Goal: Entertainment & Leisure: Consume media (video, audio)

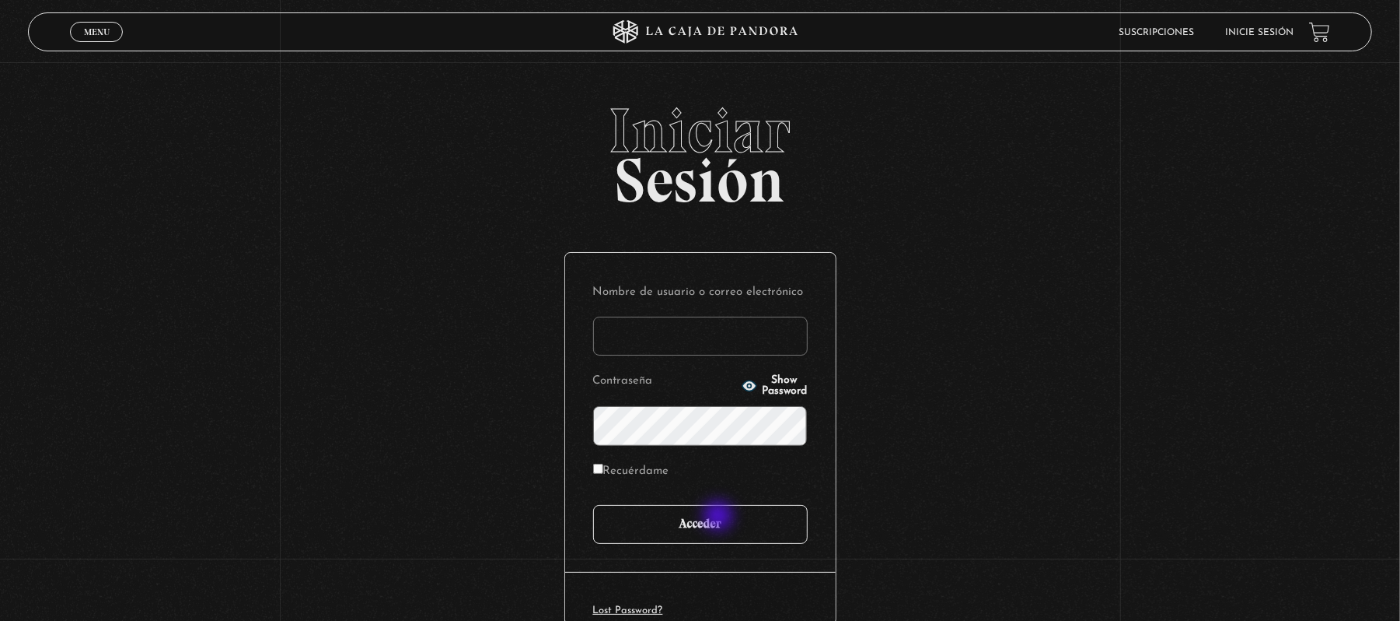
type input "mvargasvc2702@gmail.com"
click at [719, 524] on input "Acceder" at bounding box center [700, 524] width 215 height 39
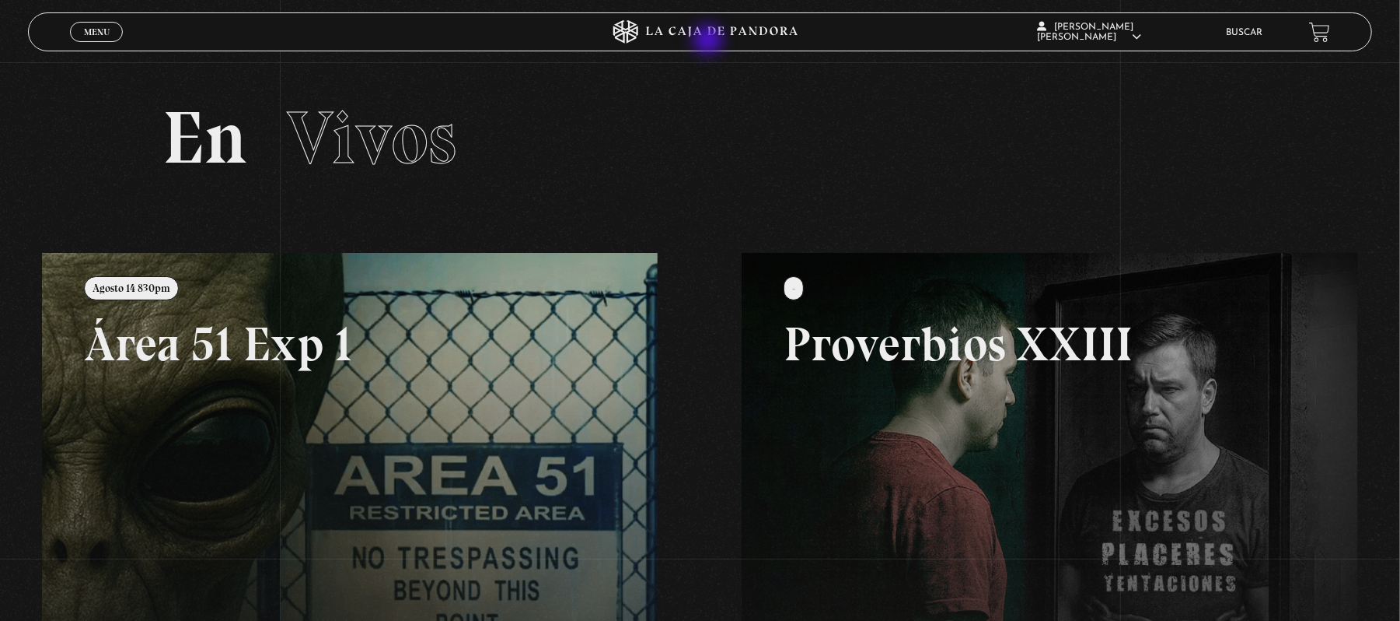
click at [711, 36] on icon at bounding box center [700, 31] width 420 height 23
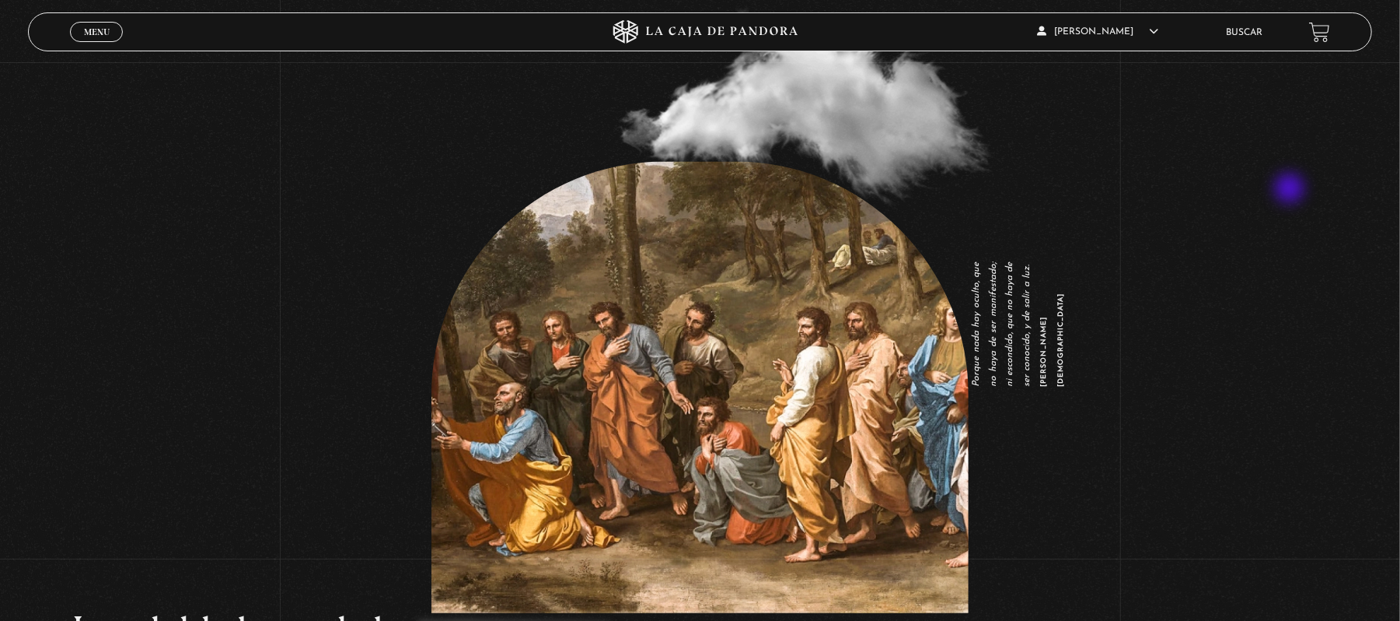
scroll to position [2177, 0]
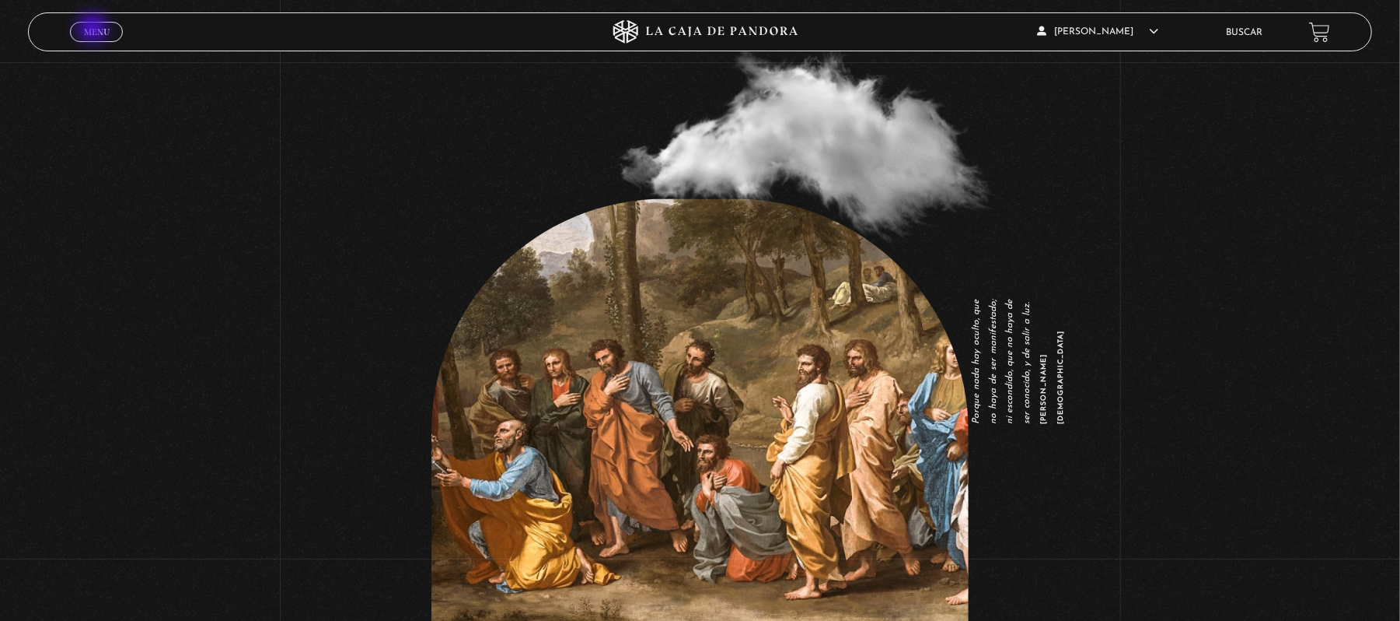
click at [94, 30] on span "Menu" at bounding box center [97, 31] width 26 height 9
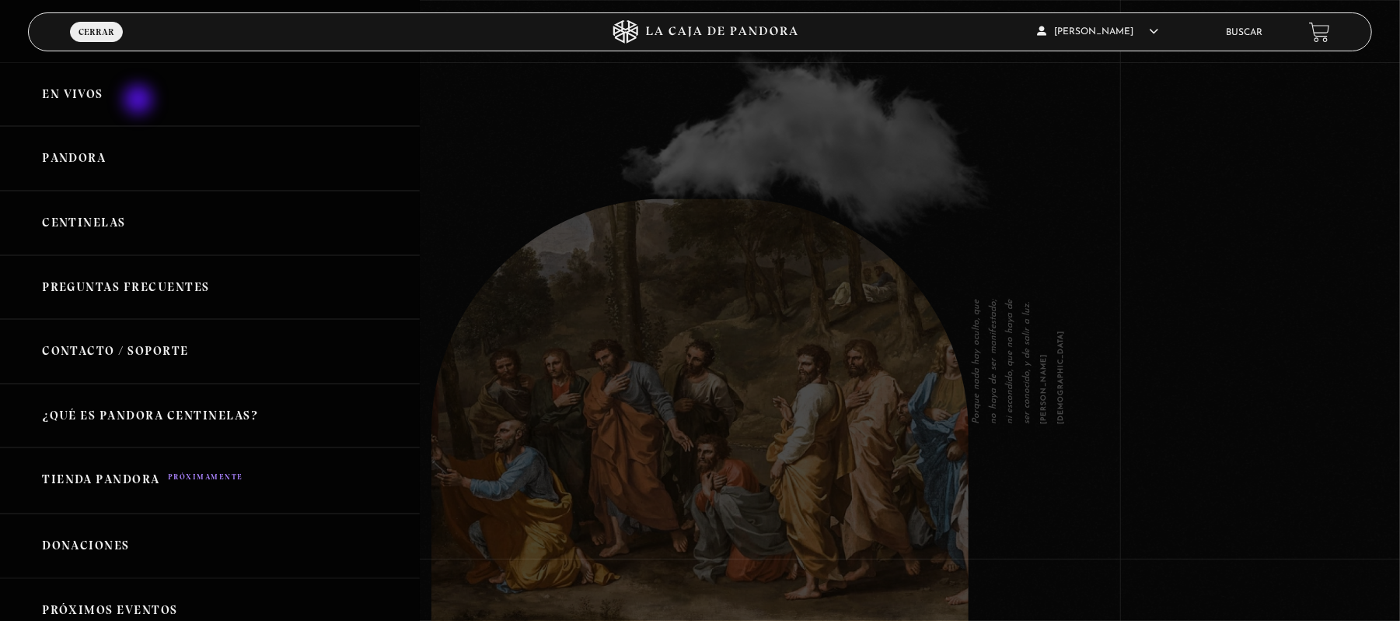
click at [140, 101] on link "En vivos" at bounding box center [210, 94] width 420 height 65
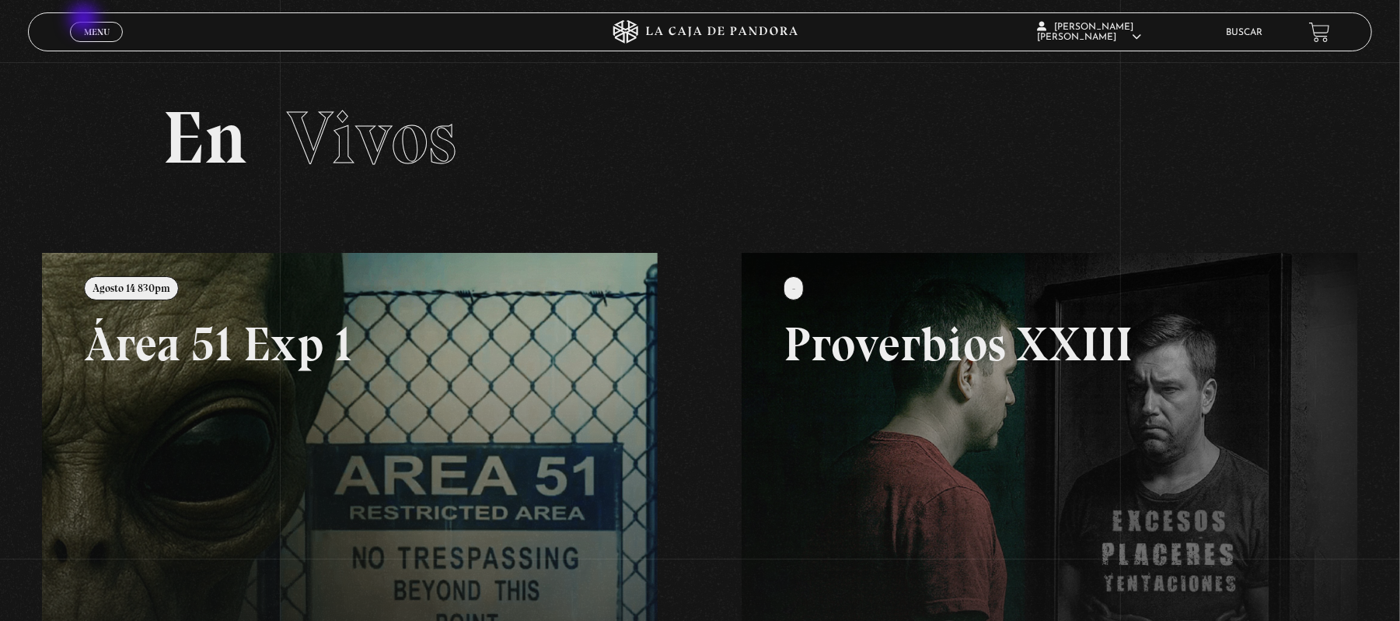
click at [86, 22] on link "Menu Cerrar" at bounding box center [96, 32] width 53 height 20
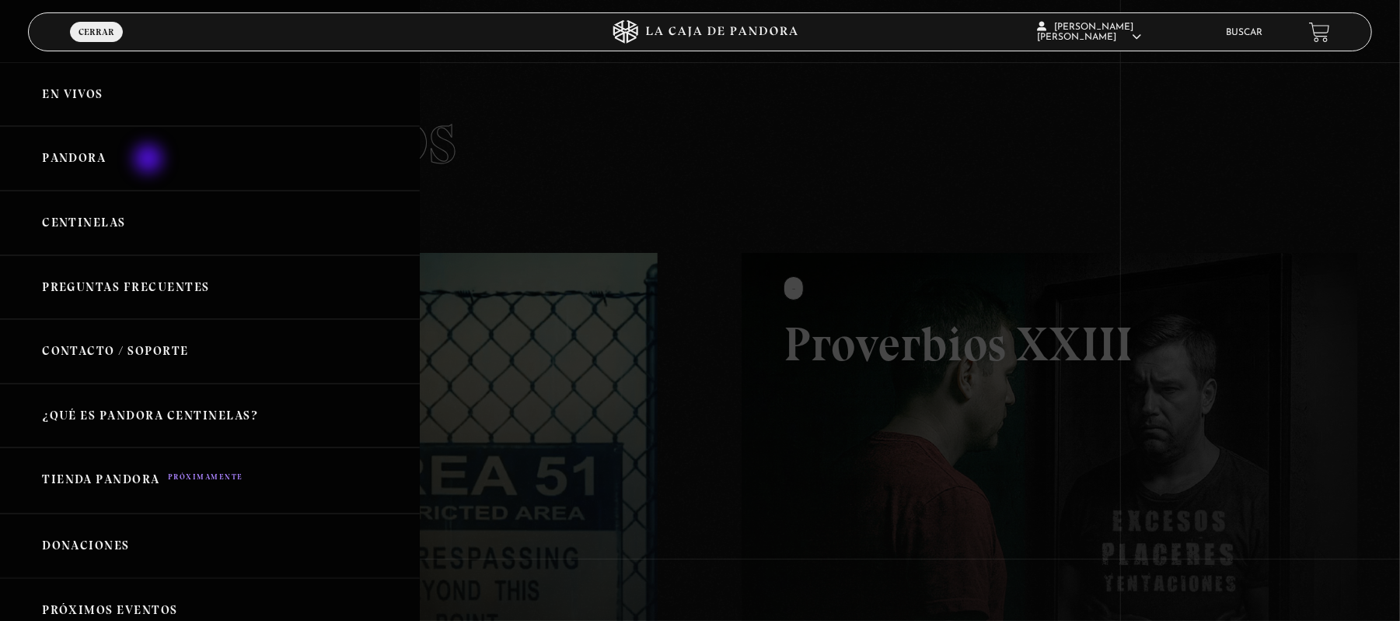
click at [150, 160] on link "Pandora" at bounding box center [210, 158] width 420 height 65
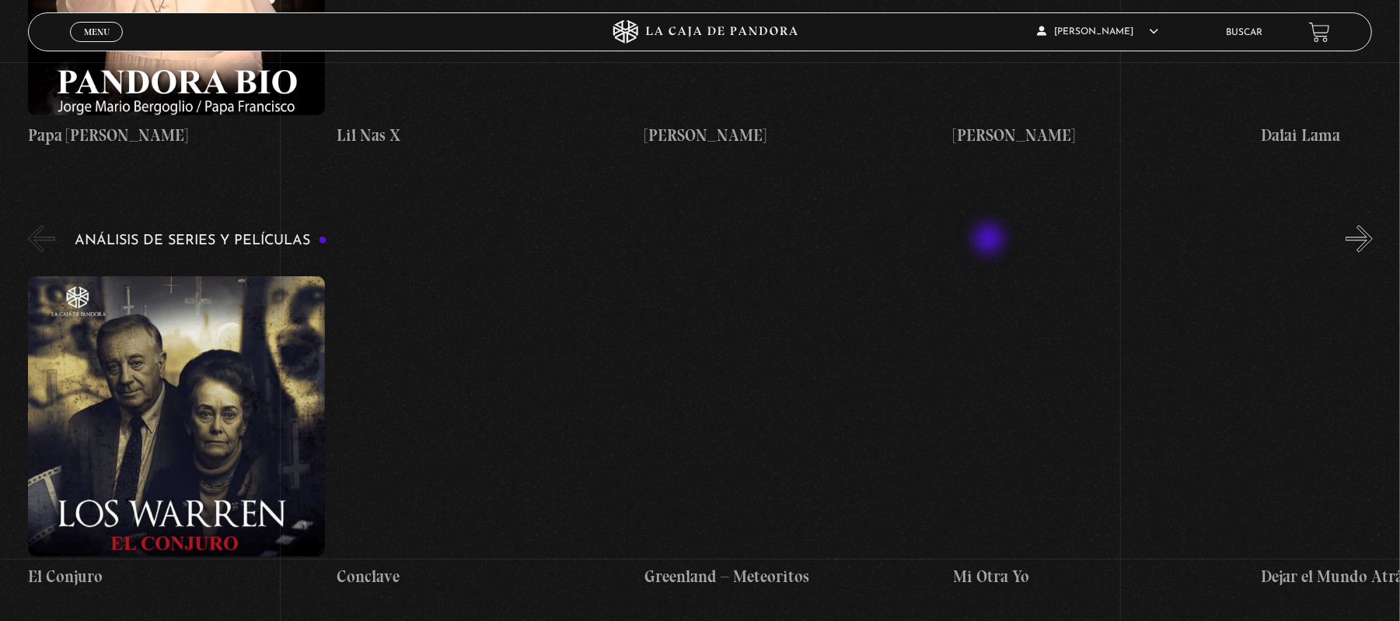
scroll to position [2799, 0]
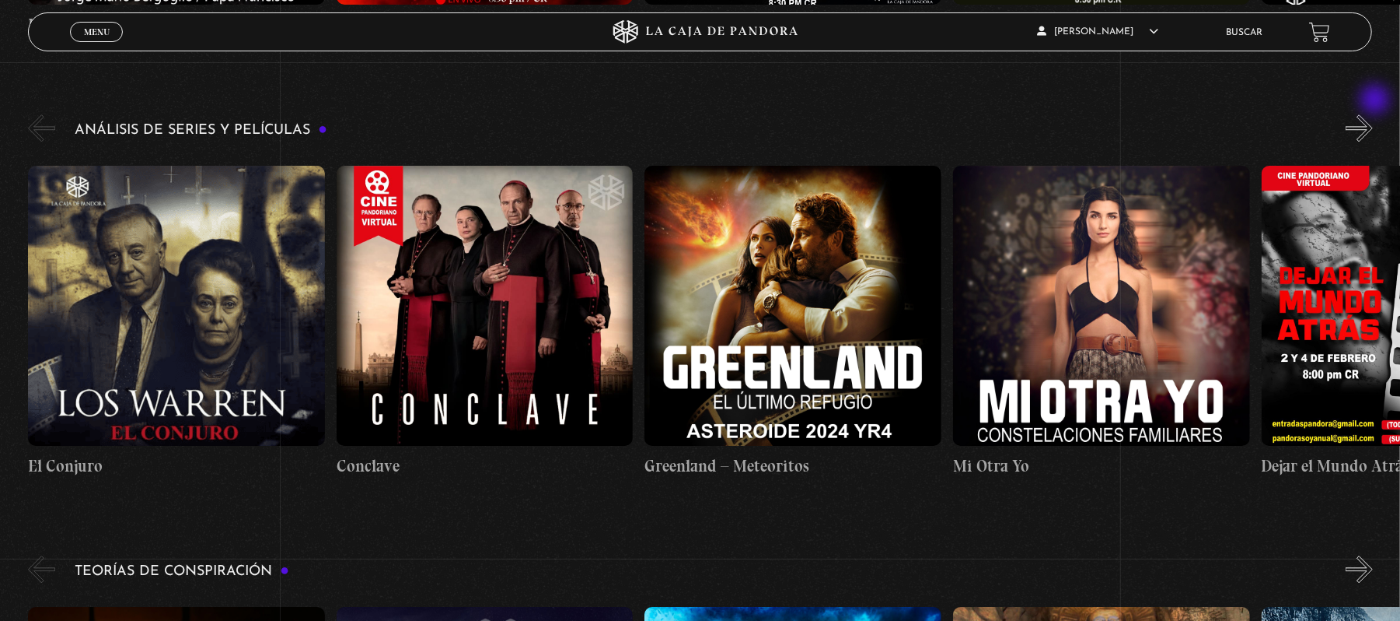
click at [1373, 114] on button "»" at bounding box center [1359, 127] width 27 height 27
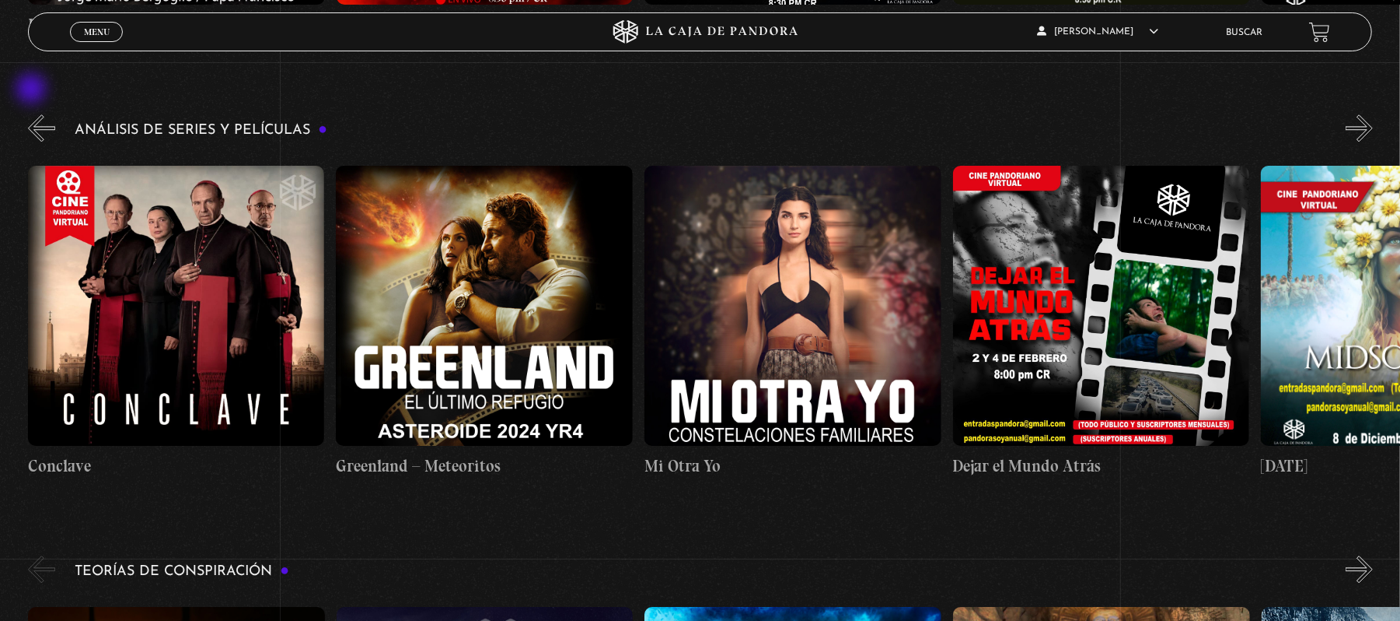
click at [33, 114] on button "«" at bounding box center [41, 127] width 27 height 27
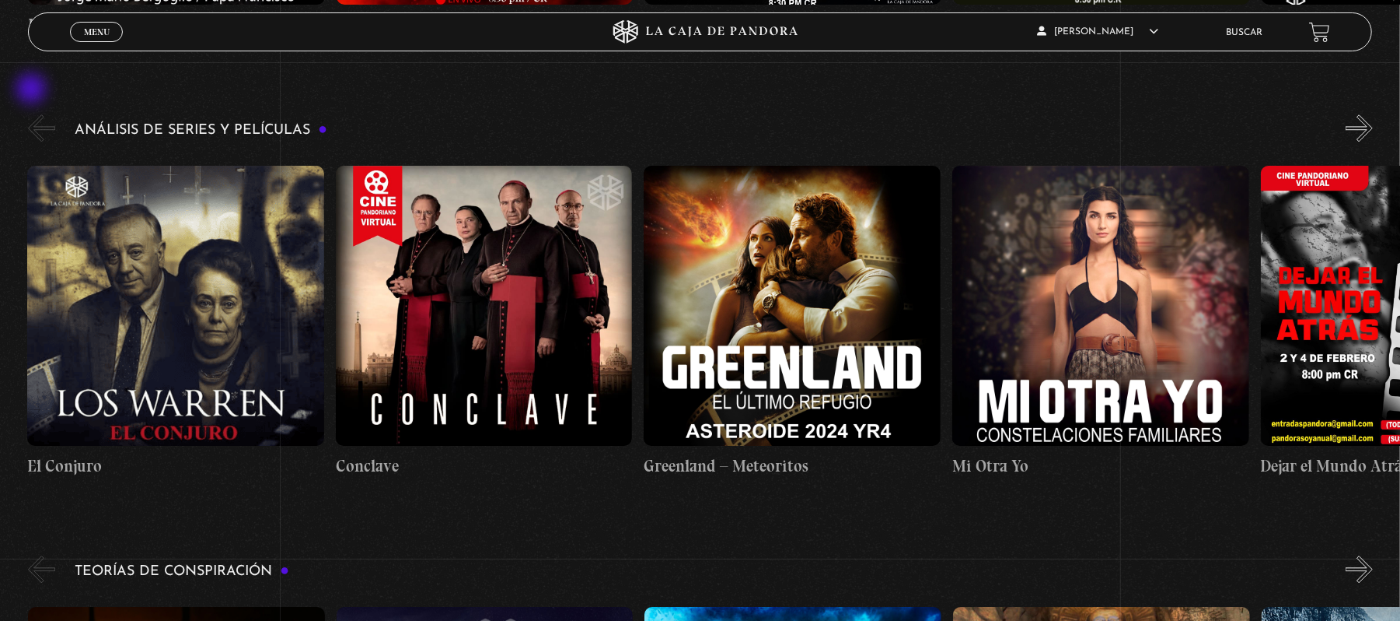
scroll to position [0, 0]
click at [1373, 114] on button "»" at bounding box center [1359, 127] width 27 height 27
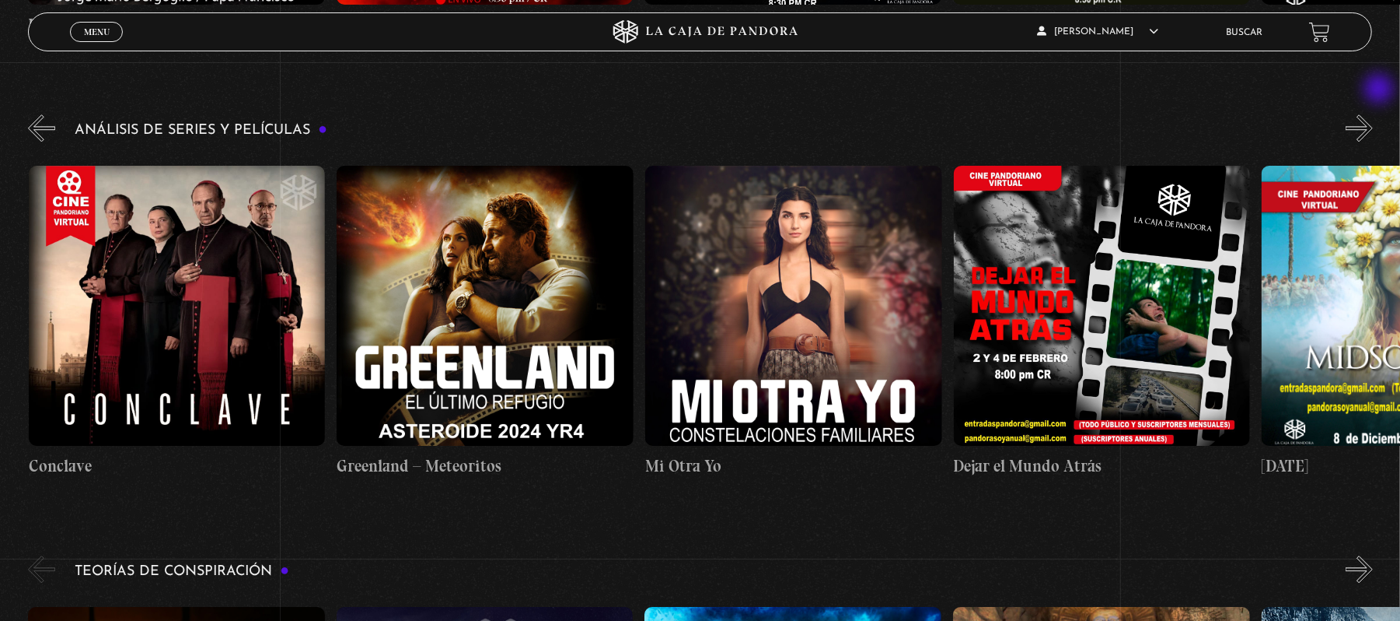
click at [1373, 114] on button "»" at bounding box center [1359, 127] width 27 height 27
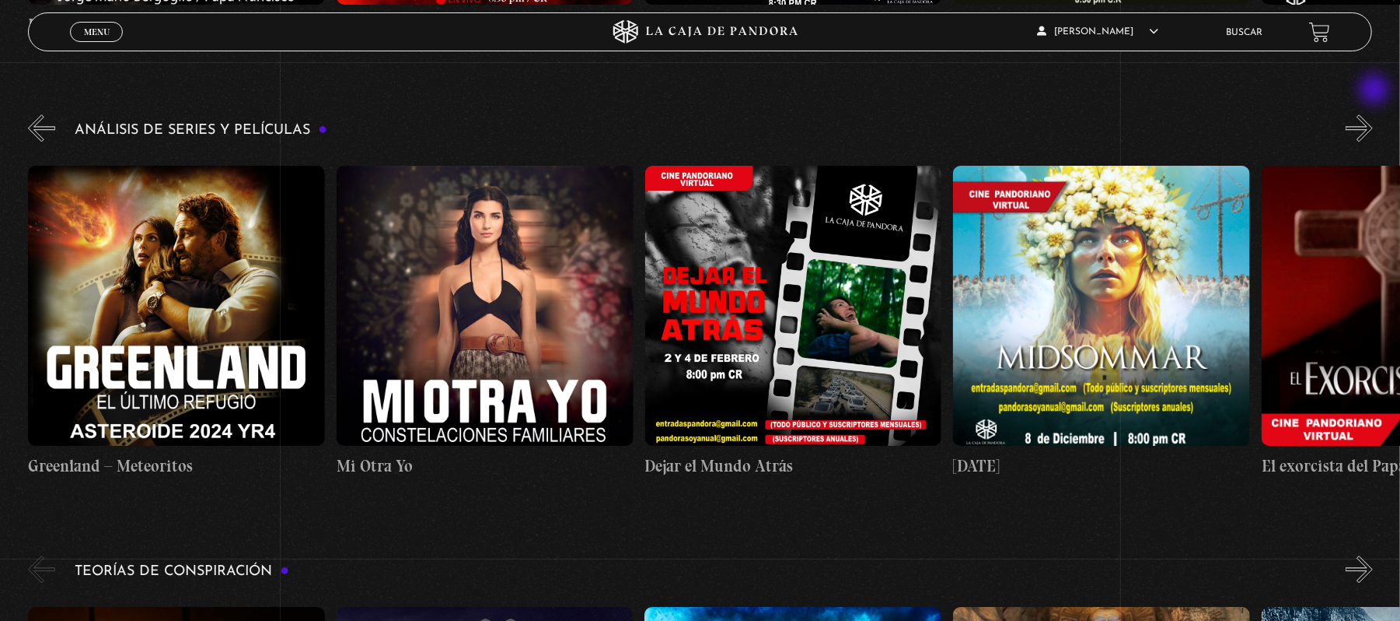
click at [1373, 114] on button "»" at bounding box center [1359, 127] width 27 height 27
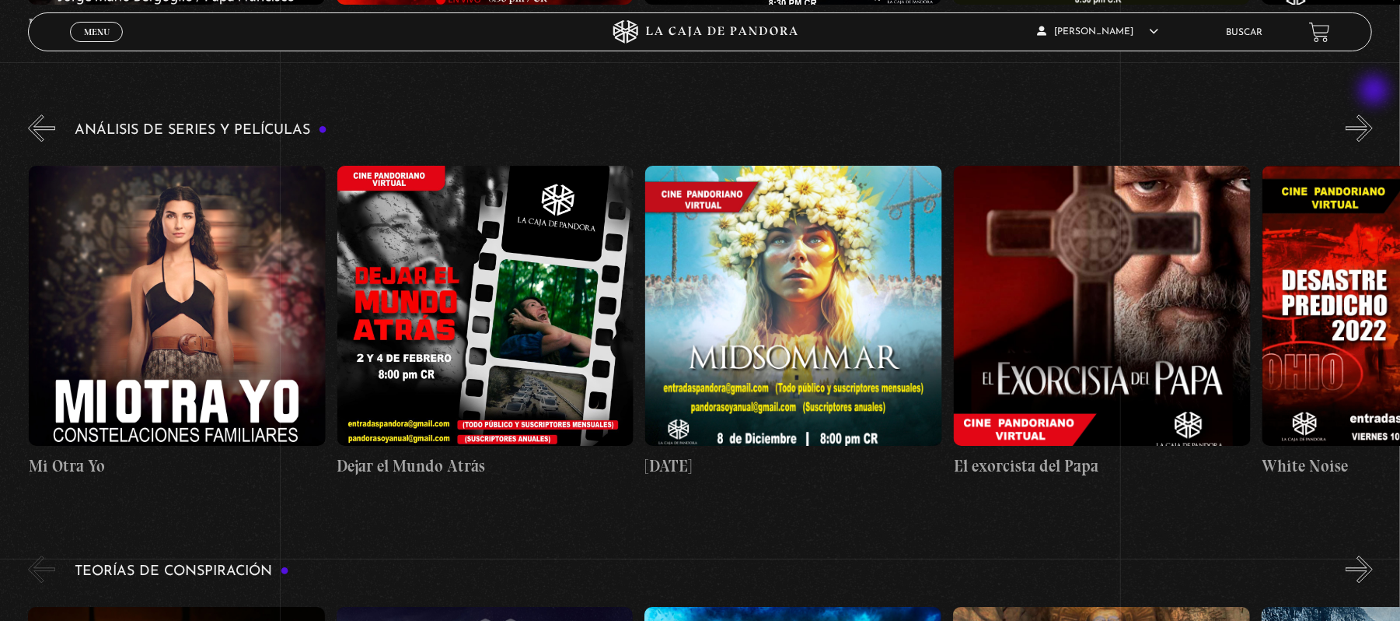
click at [1373, 114] on button "»" at bounding box center [1359, 127] width 27 height 27
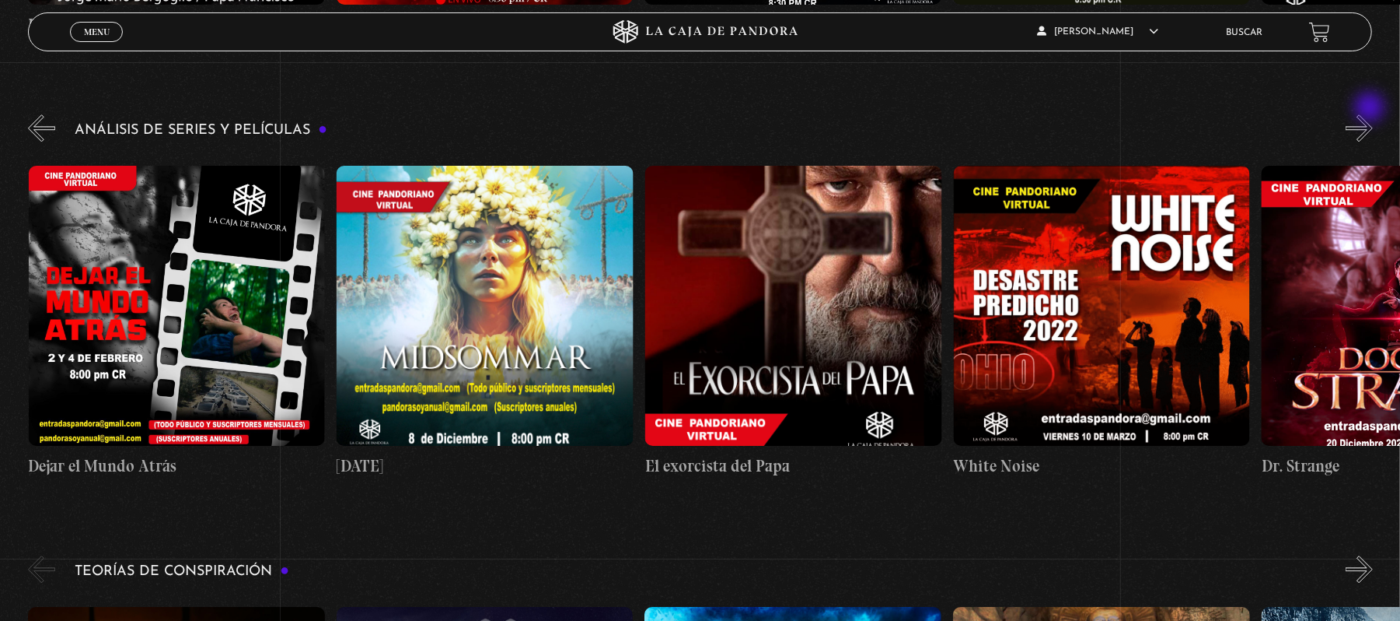
click at [1372, 114] on button "»" at bounding box center [1359, 127] width 27 height 27
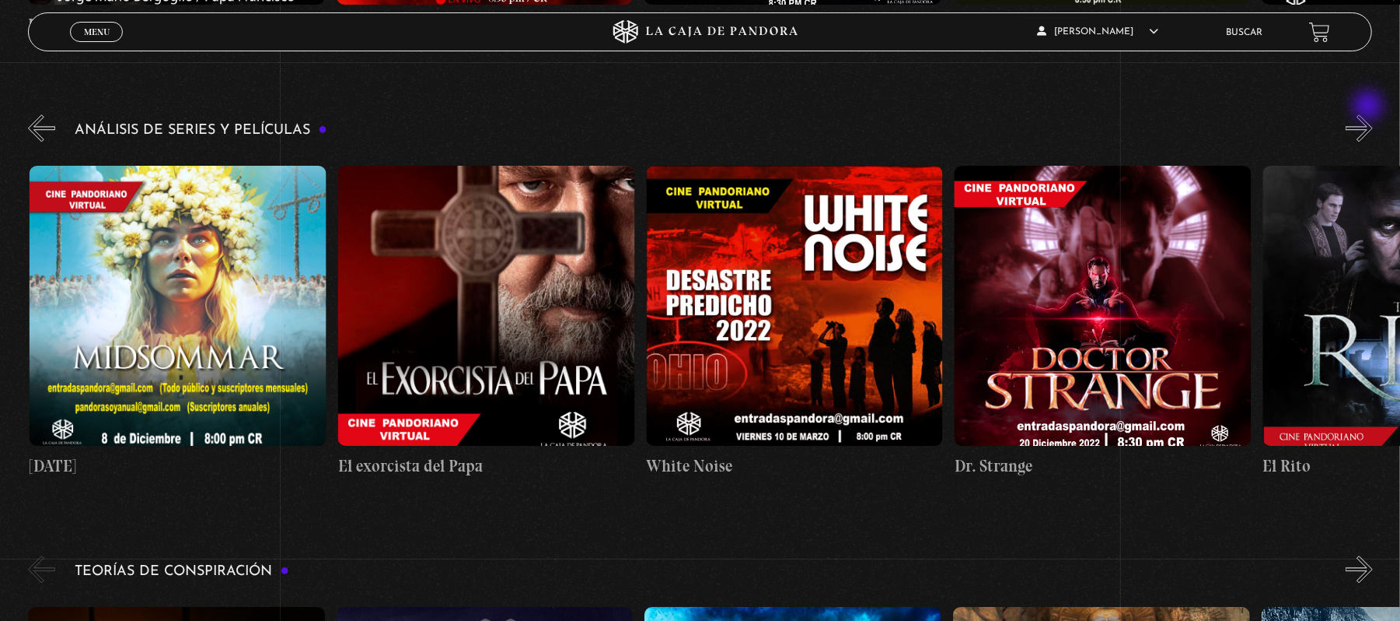
click at [1370, 114] on button "»" at bounding box center [1359, 127] width 27 height 27
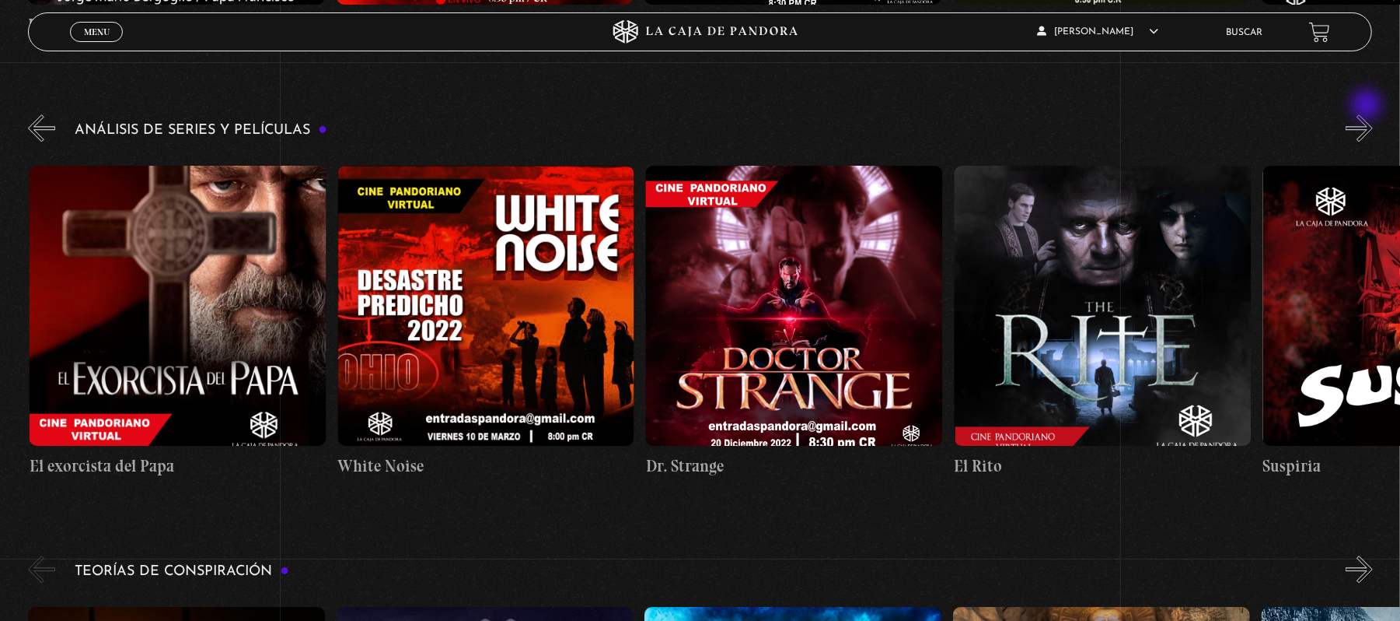
click at [1369, 114] on button "»" at bounding box center [1359, 127] width 27 height 27
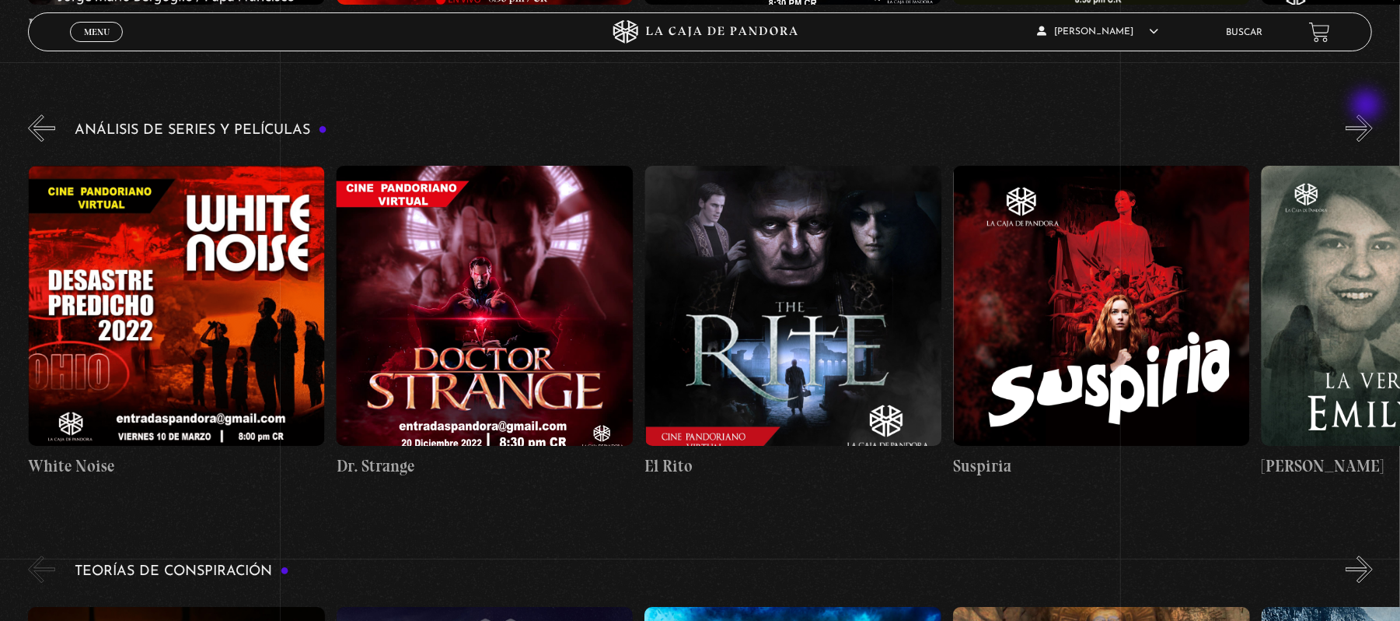
click at [1369, 114] on button "»" at bounding box center [1359, 127] width 27 height 27
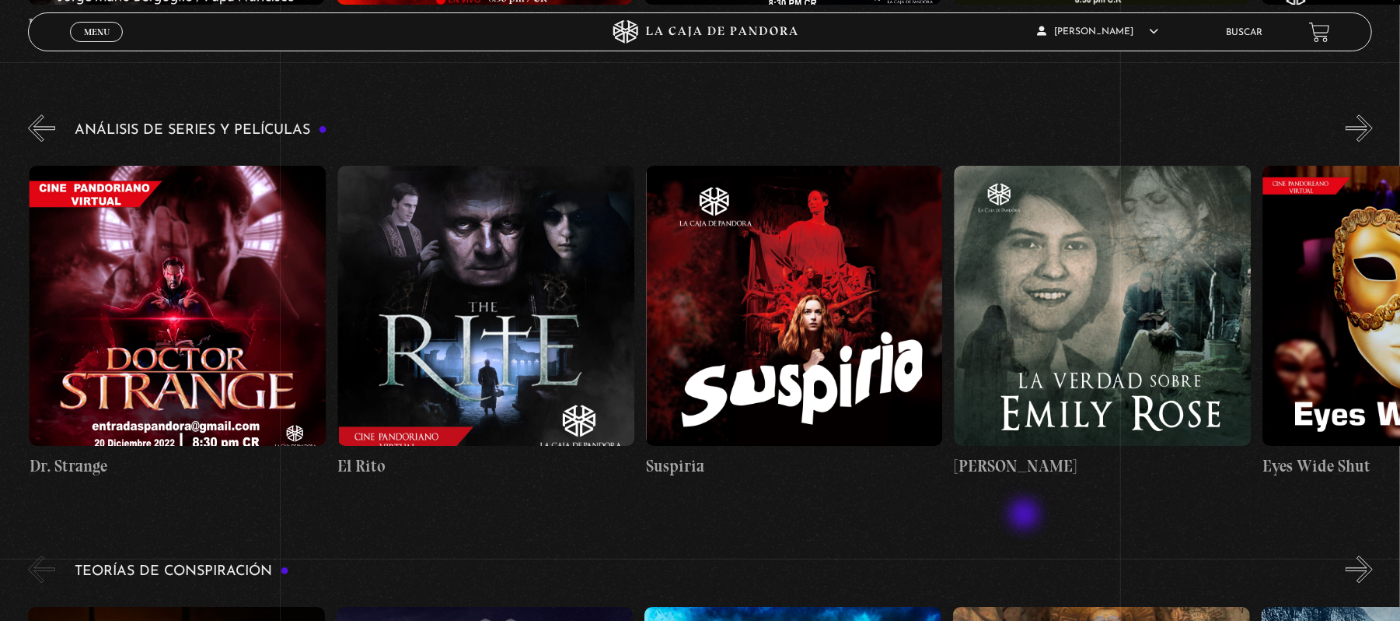
scroll to position [0, 2467]
click at [1373, 114] on button "»" at bounding box center [1359, 127] width 27 height 27
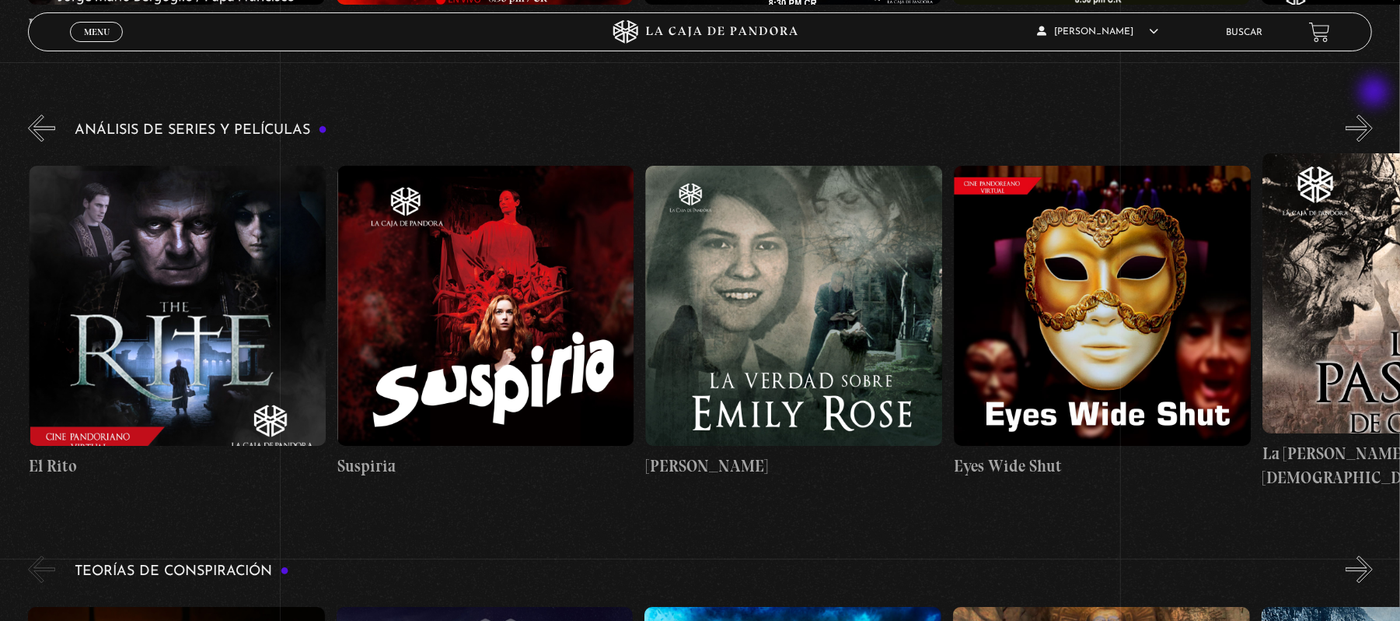
scroll to position [0, 2776]
click at [1373, 114] on button "»" at bounding box center [1359, 127] width 27 height 27
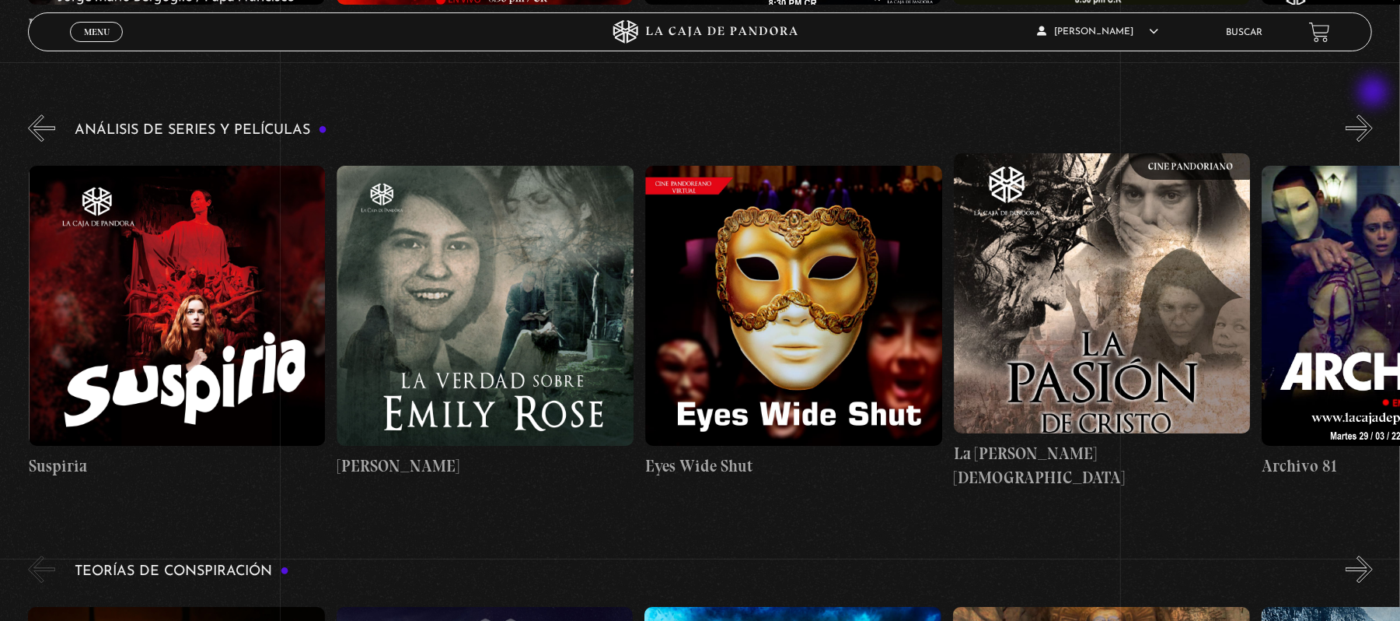
click at [1373, 114] on button "»" at bounding box center [1359, 127] width 27 height 27
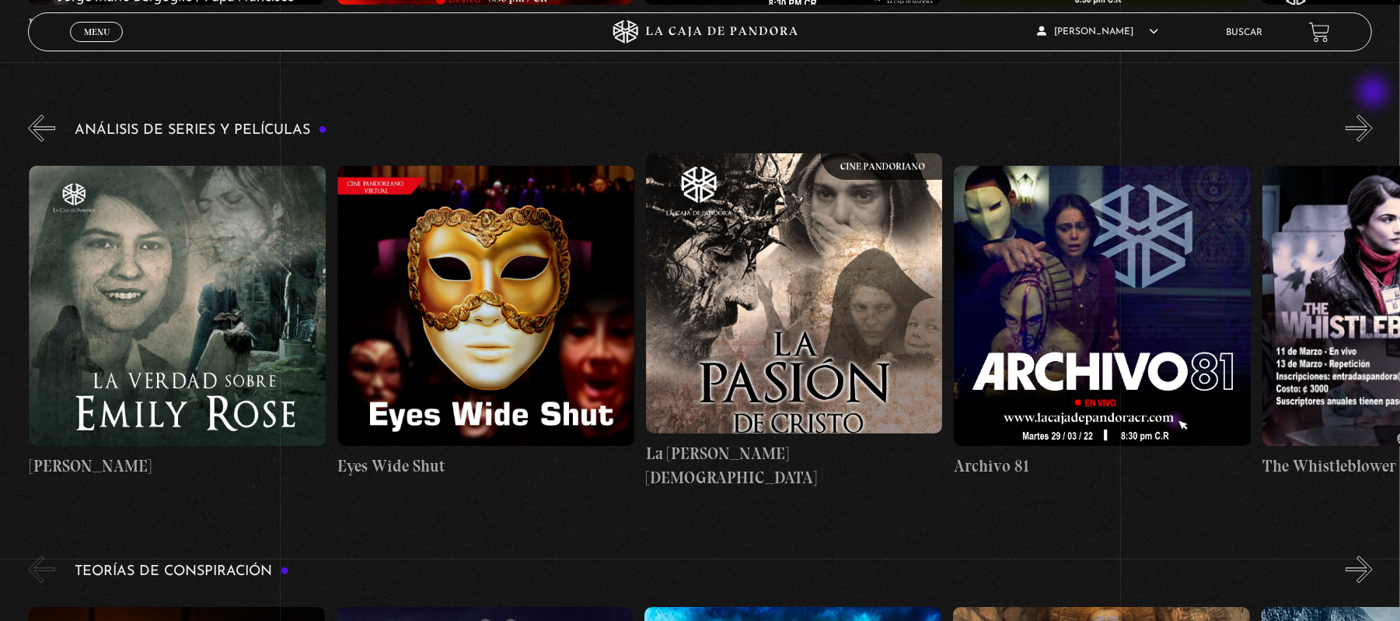
click at [1373, 114] on button "»" at bounding box center [1359, 127] width 27 height 27
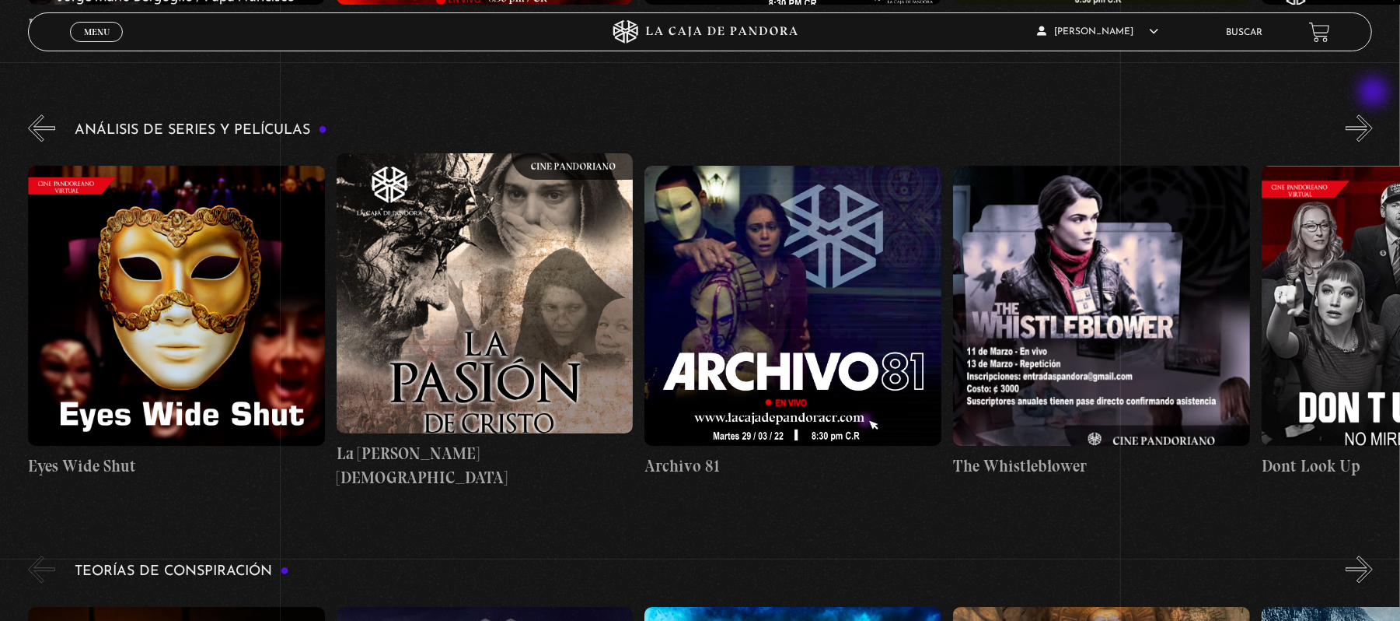
click at [1373, 114] on button "»" at bounding box center [1359, 127] width 27 height 27
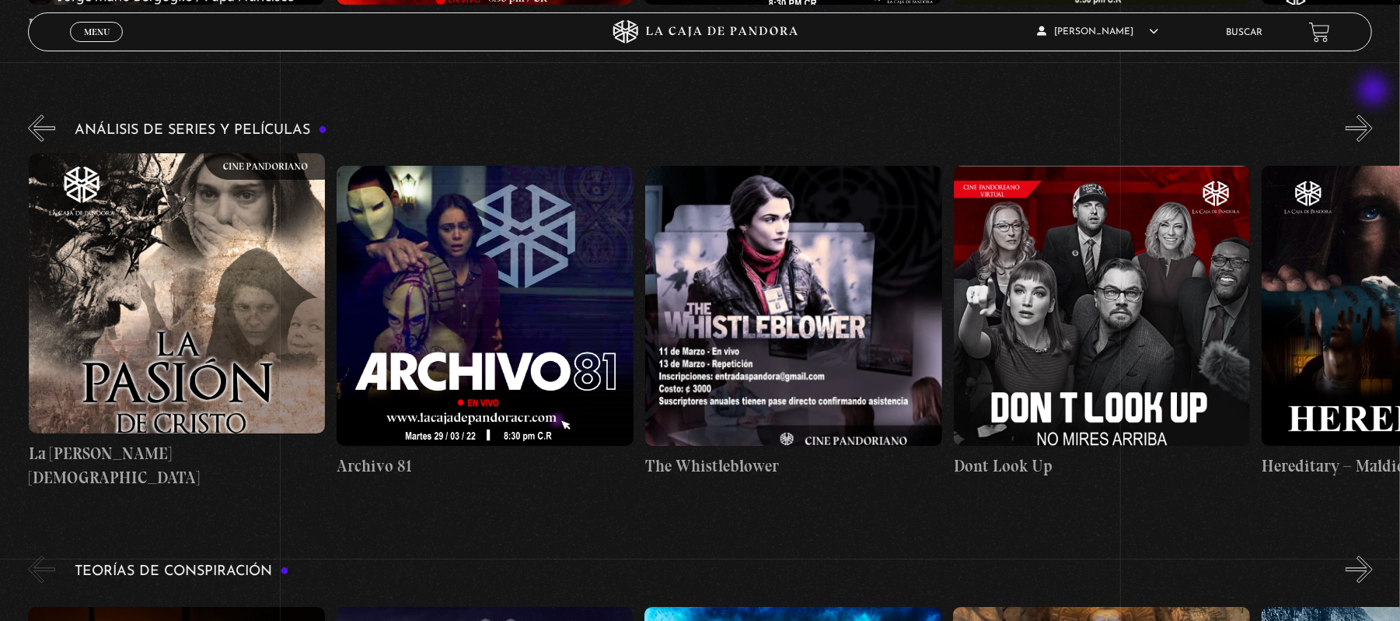
click at [1373, 114] on button "»" at bounding box center [1359, 127] width 27 height 27
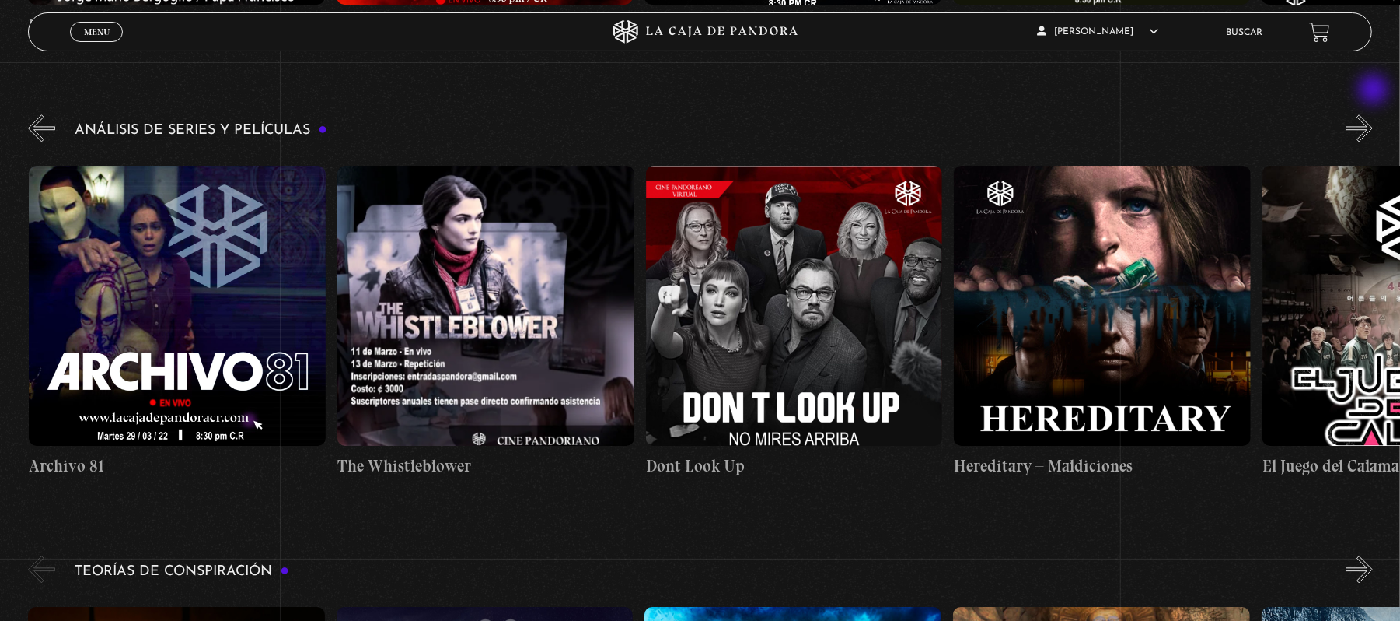
click at [1373, 114] on button "»" at bounding box center [1359, 127] width 27 height 27
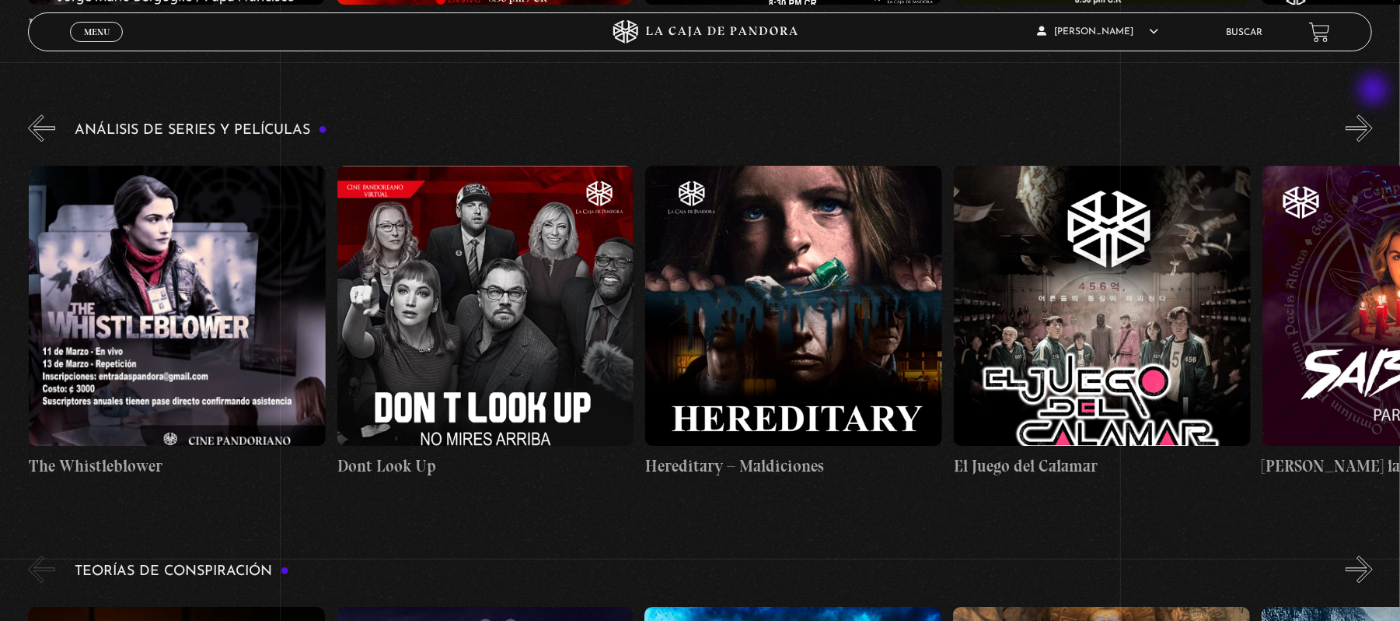
click at [1373, 114] on button "»" at bounding box center [1359, 127] width 27 height 27
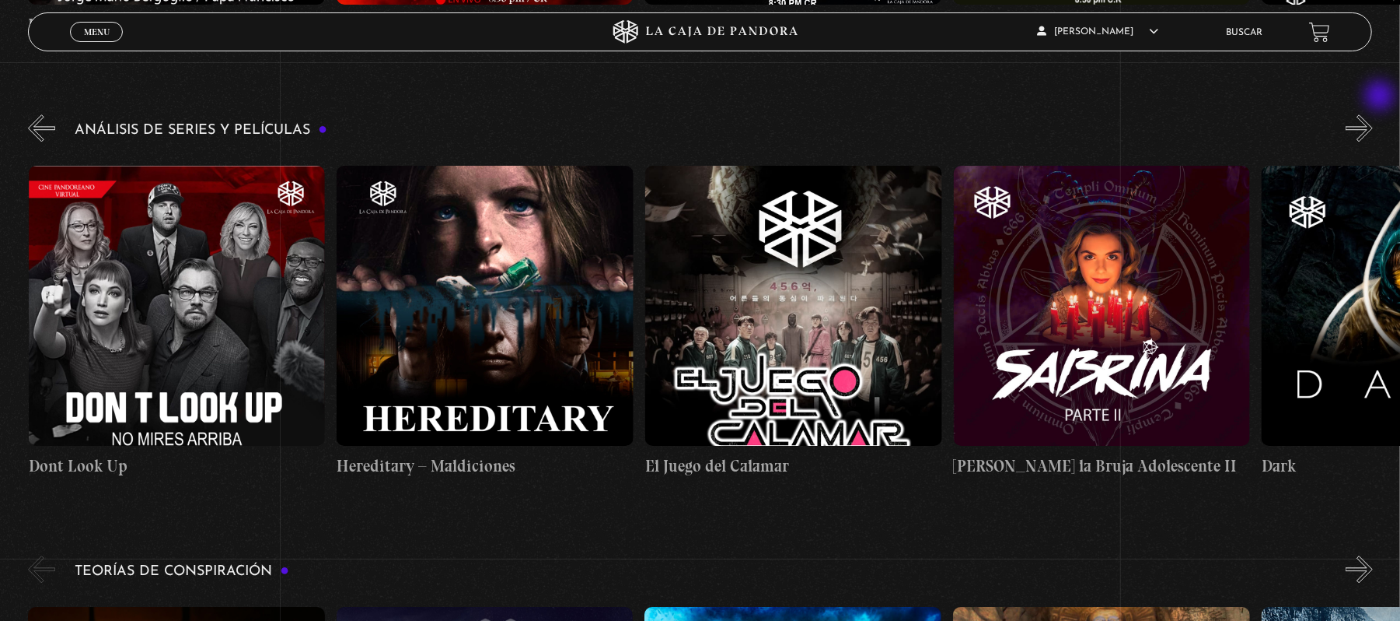
click at [1373, 114] on button "»" at bounding box center [1359, 127] width 27 height 27
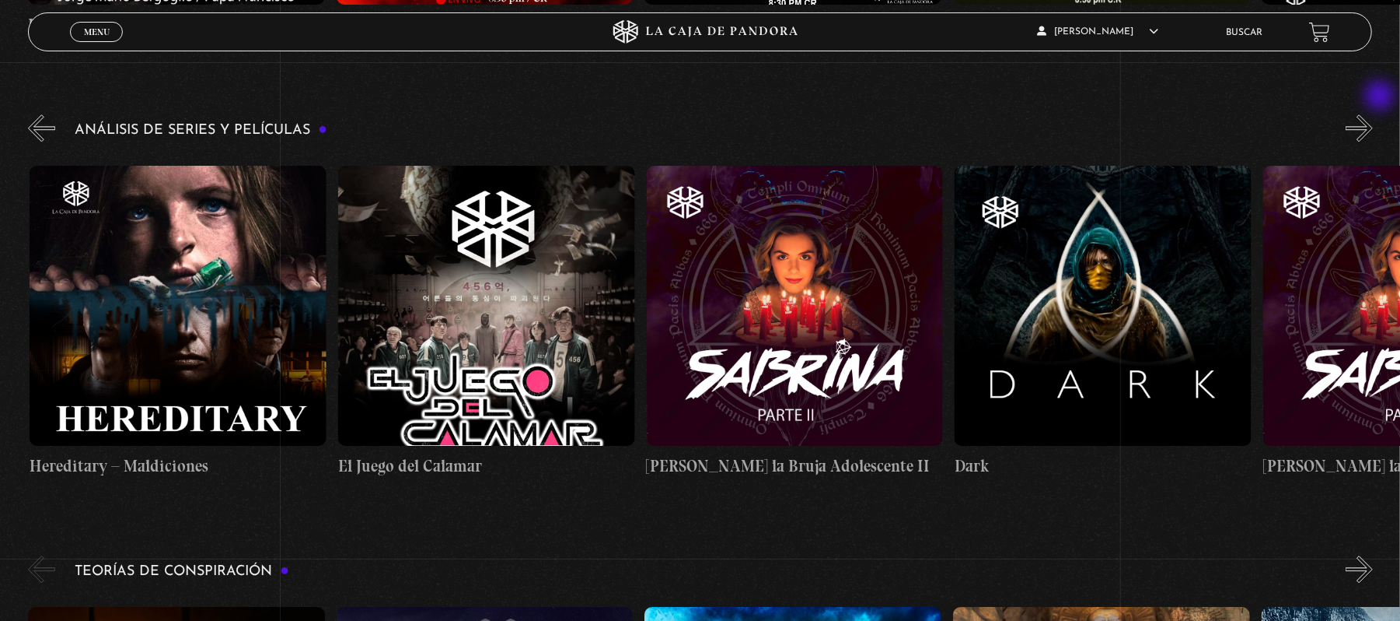
click at [1373, 114] on button "»" at bounding box center [1359, 127] width 27 height 27
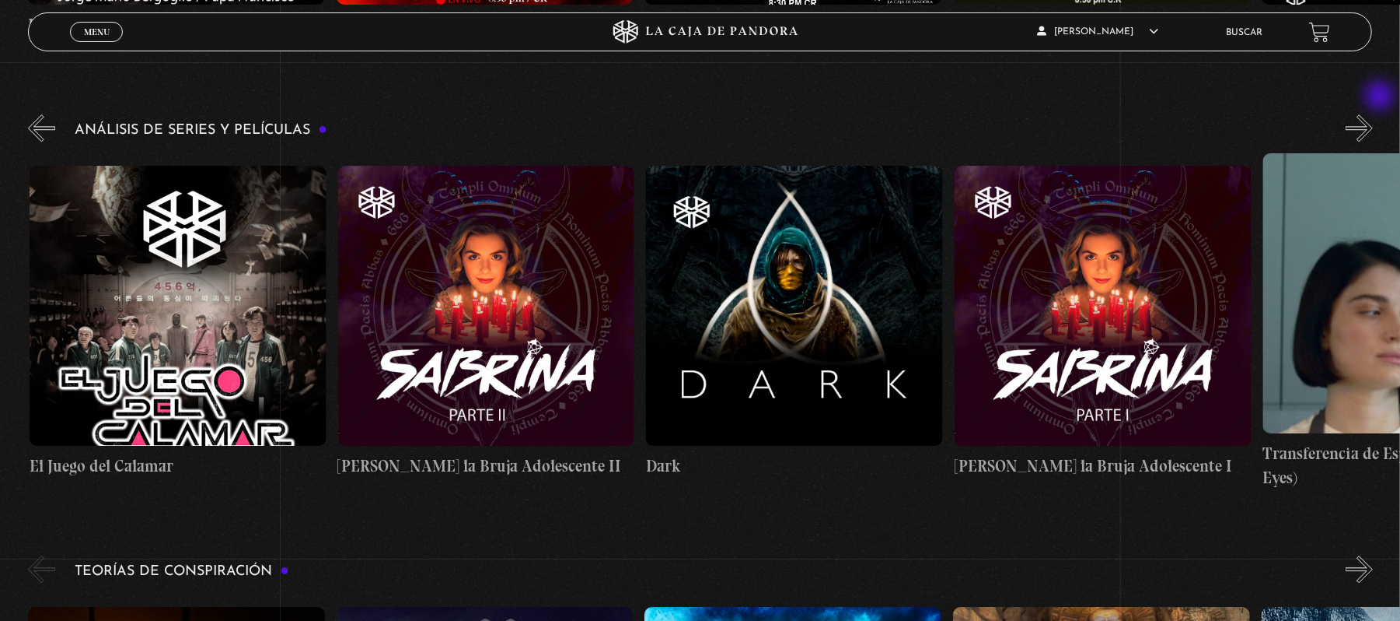
click at [1373, 114] on button "»" at bounding box center [1359, 127] width 27 height 27
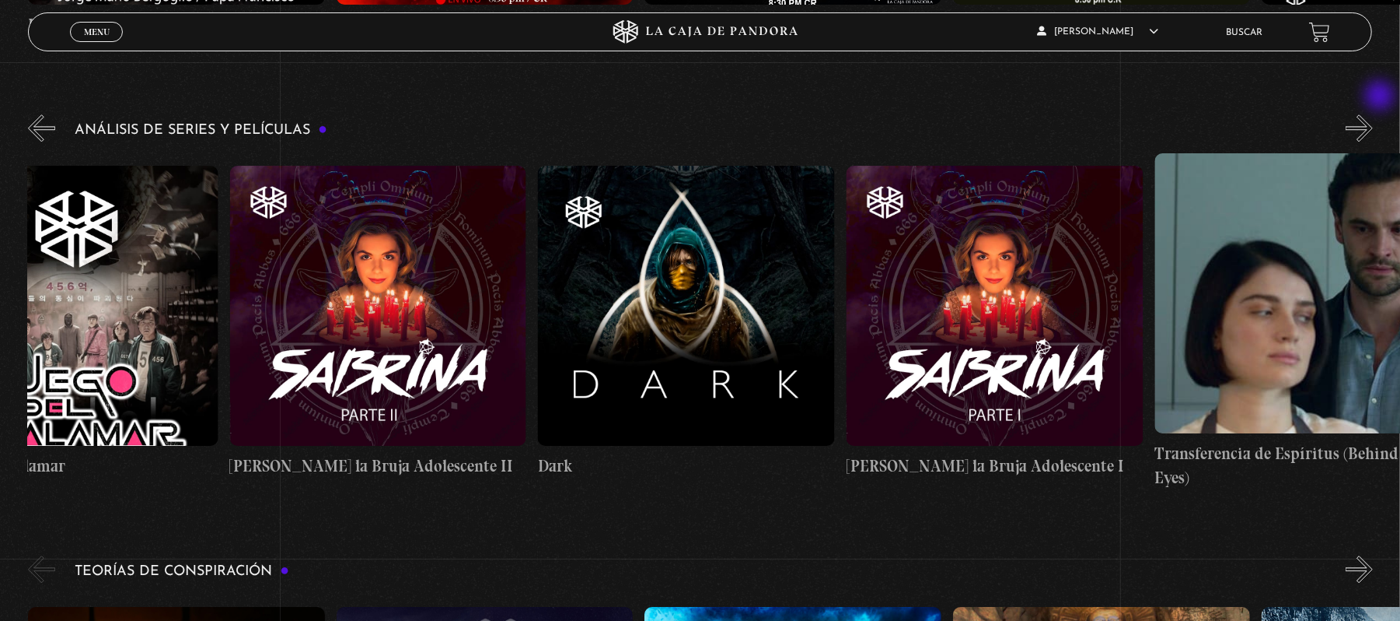
scroll to position [0, 5706]
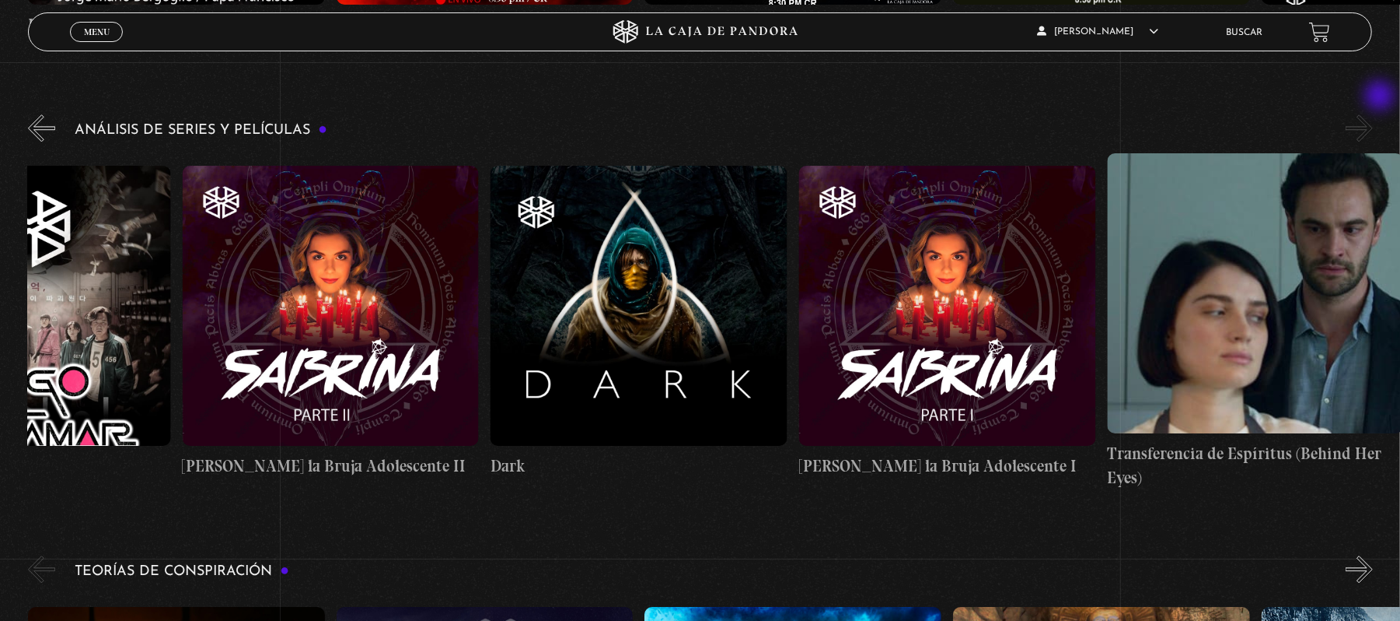
click at [1373, 114] on button "»" at bounding box center [1359, 127] width 27 height 27
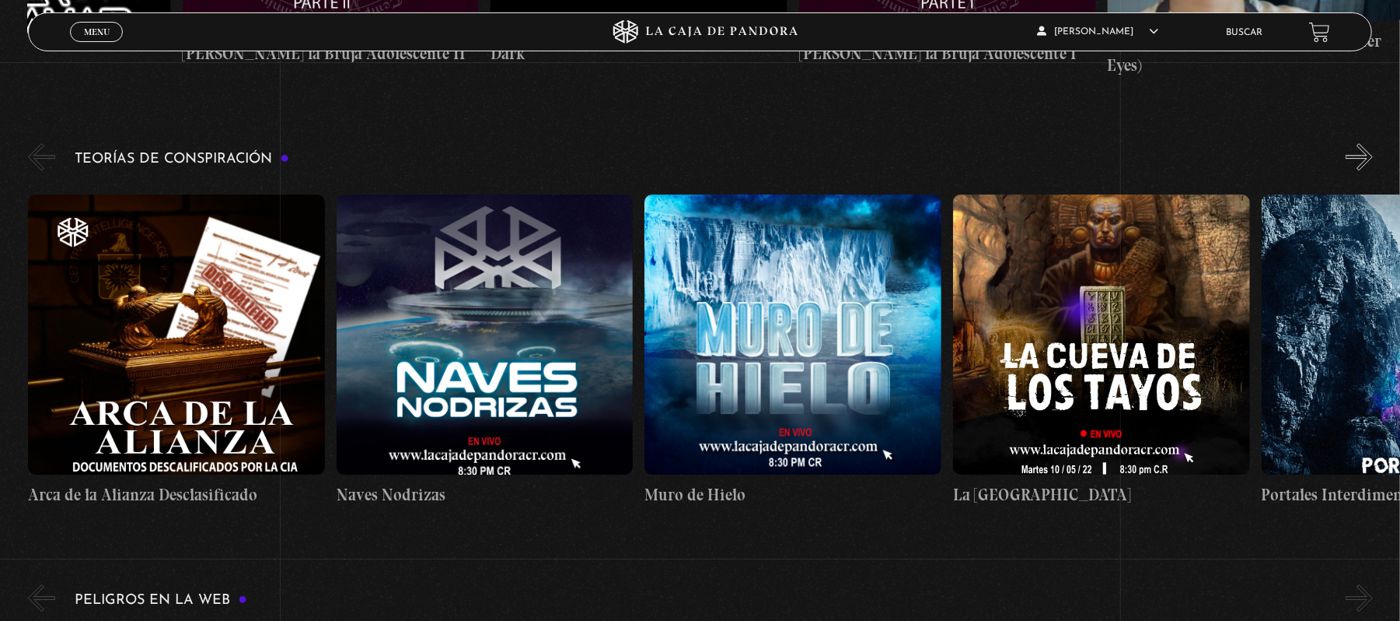
scroll to position [3214, 0]
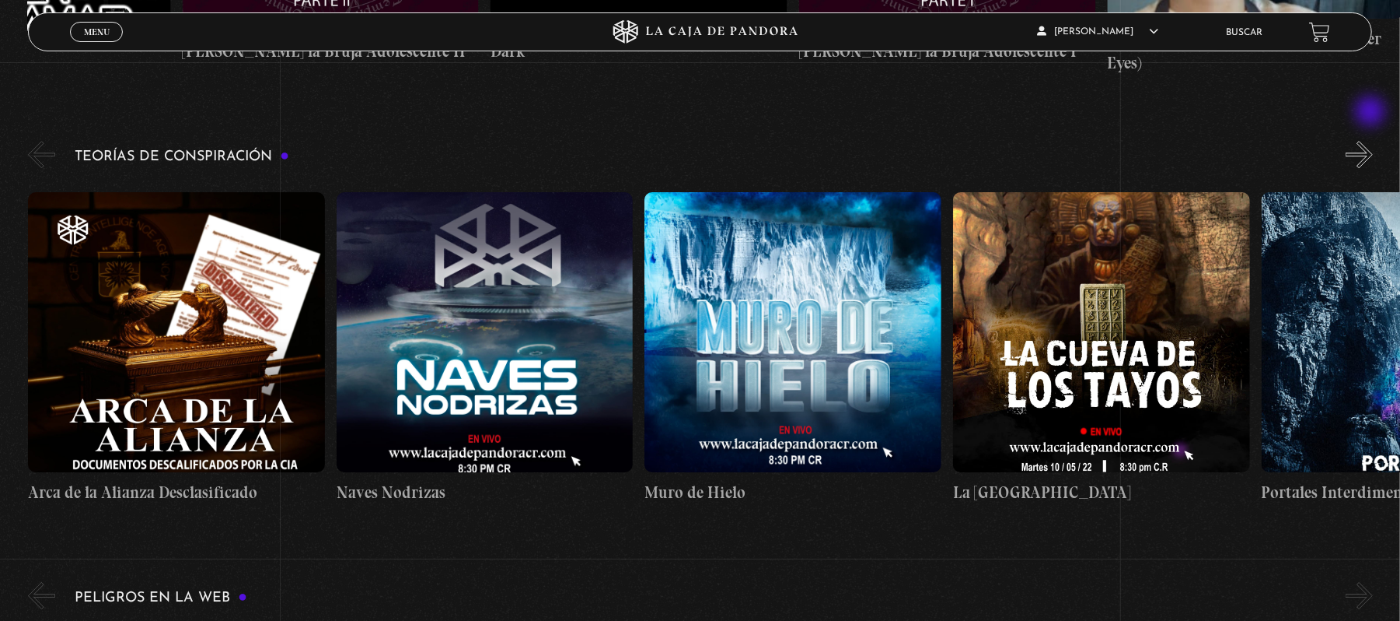
click at [1372, 141] on button "»" at bounding box center [1359, 154] width 27 height 27
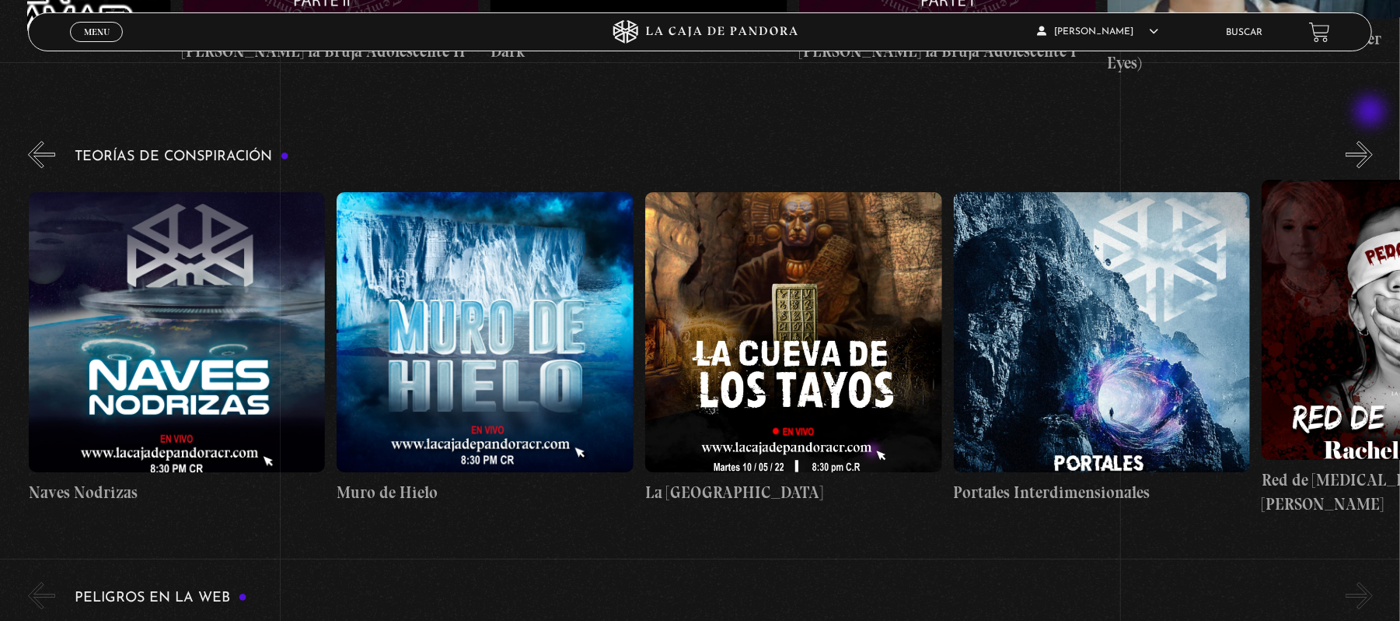
click at [1372, 141] on button "»" at bounding box center [1359, 154] width 27 height 27
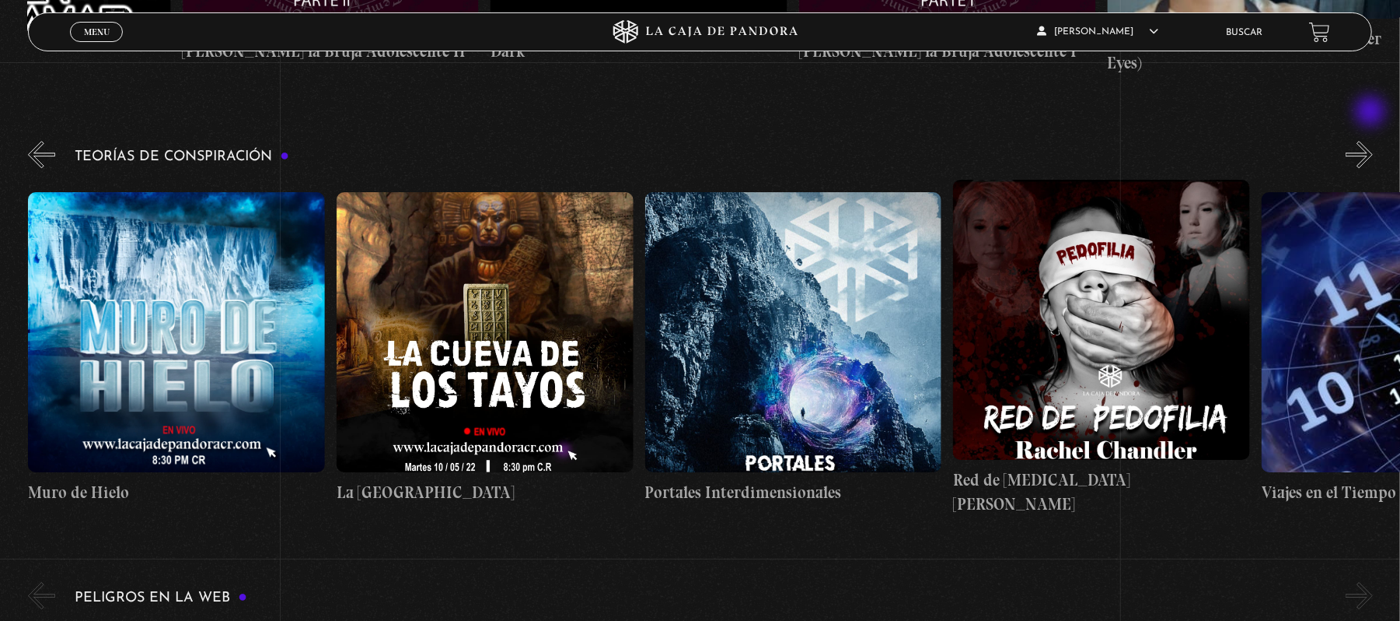
click at [1372, 141] on button "»" at bounding box center [1359, 154] width 27 height 27
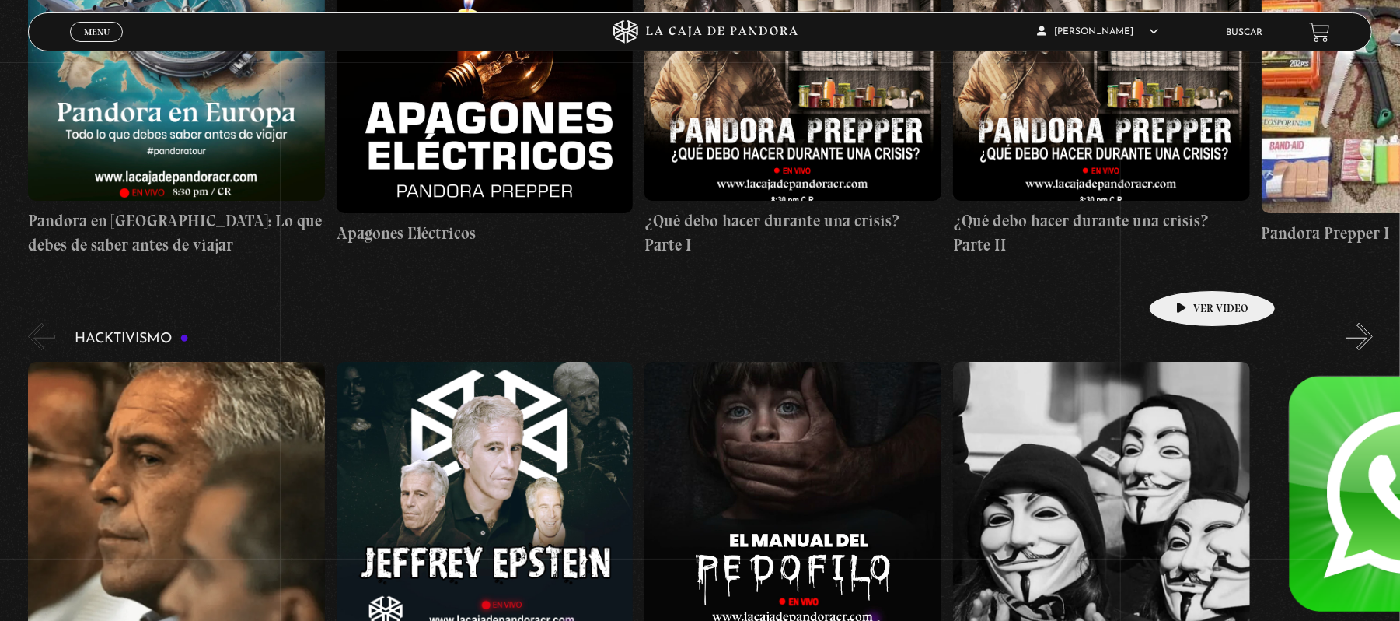
scroll to position [4458, 0]
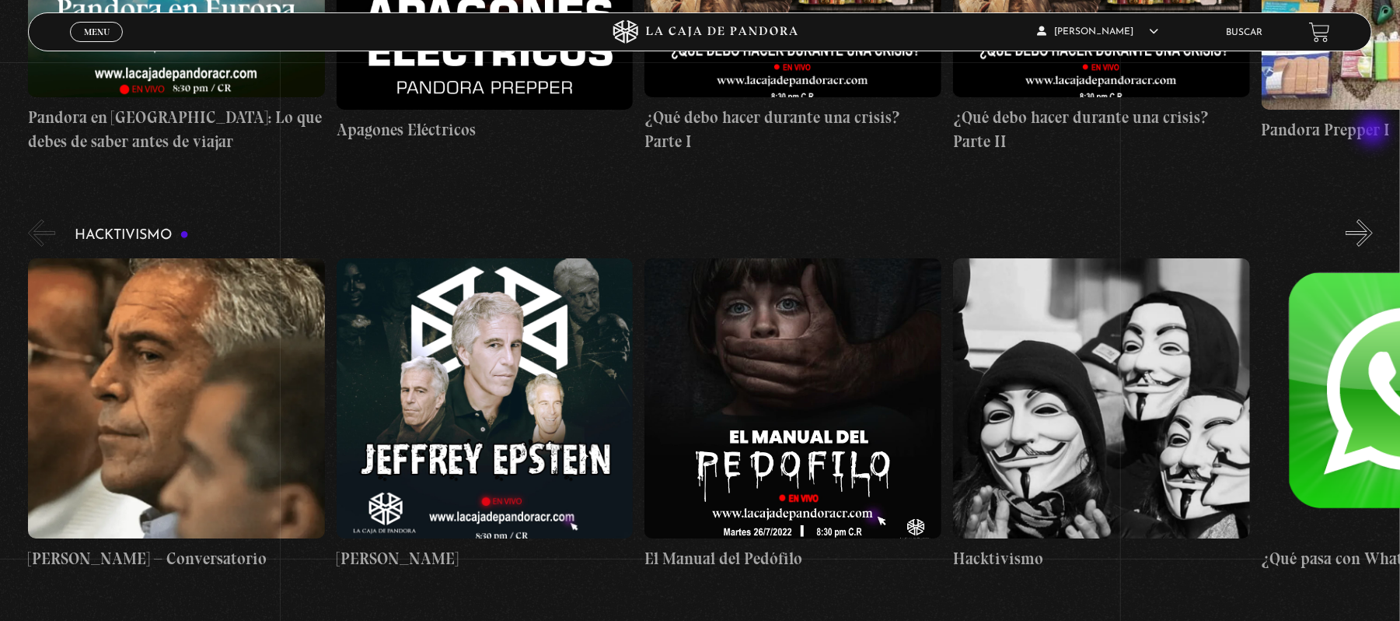
click at [1373, 219] on button "»" at bounding box center [1359, 232] width 27 height 27
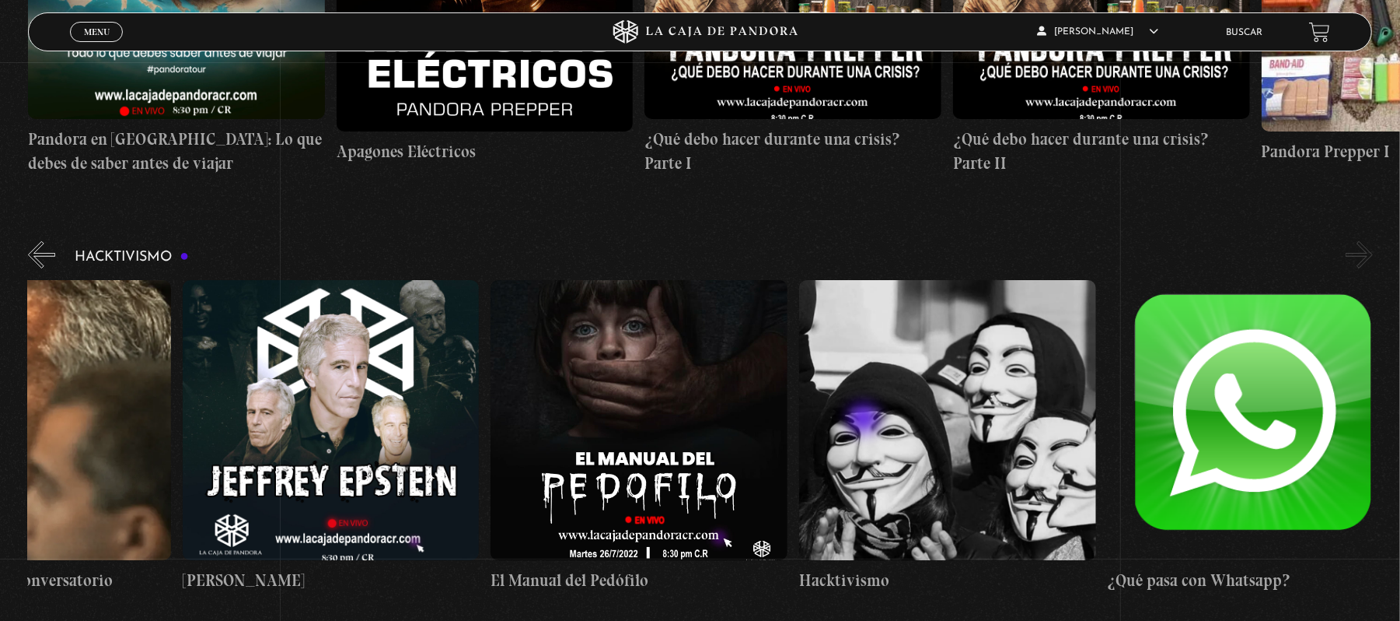
scroll to position [4725, 0]
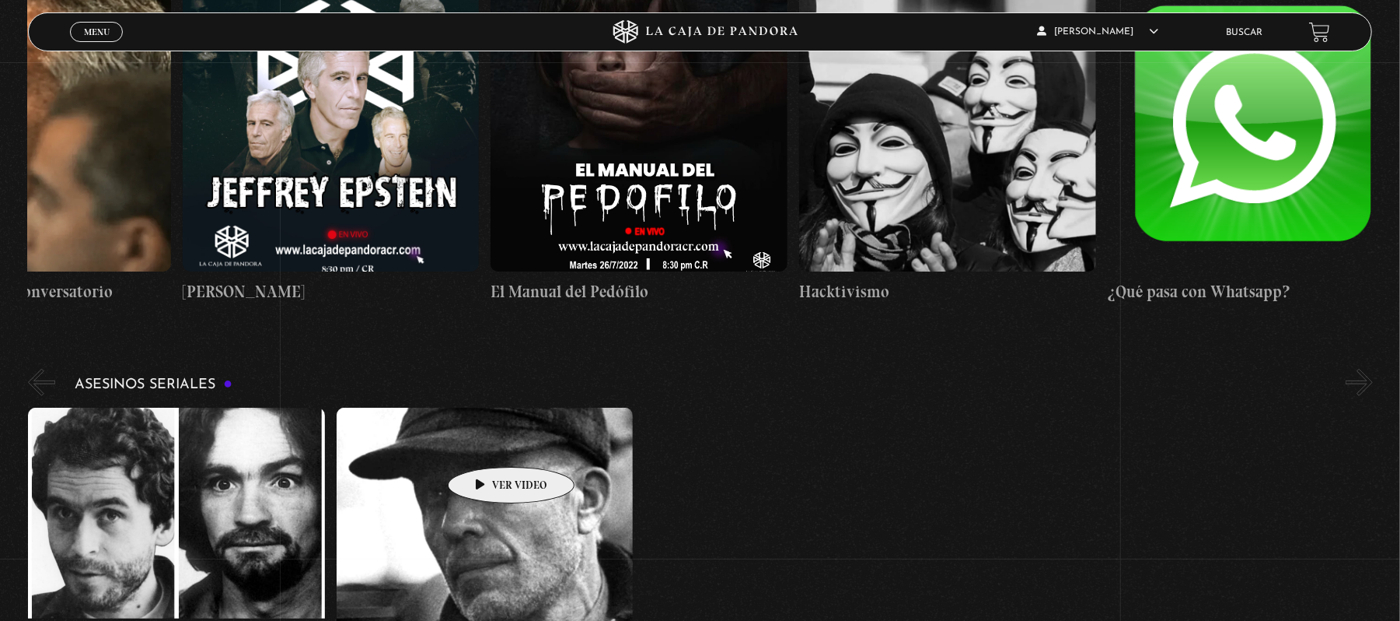
click at [487, 443] on figure at bounding box center [485, 547] width 297 height 280
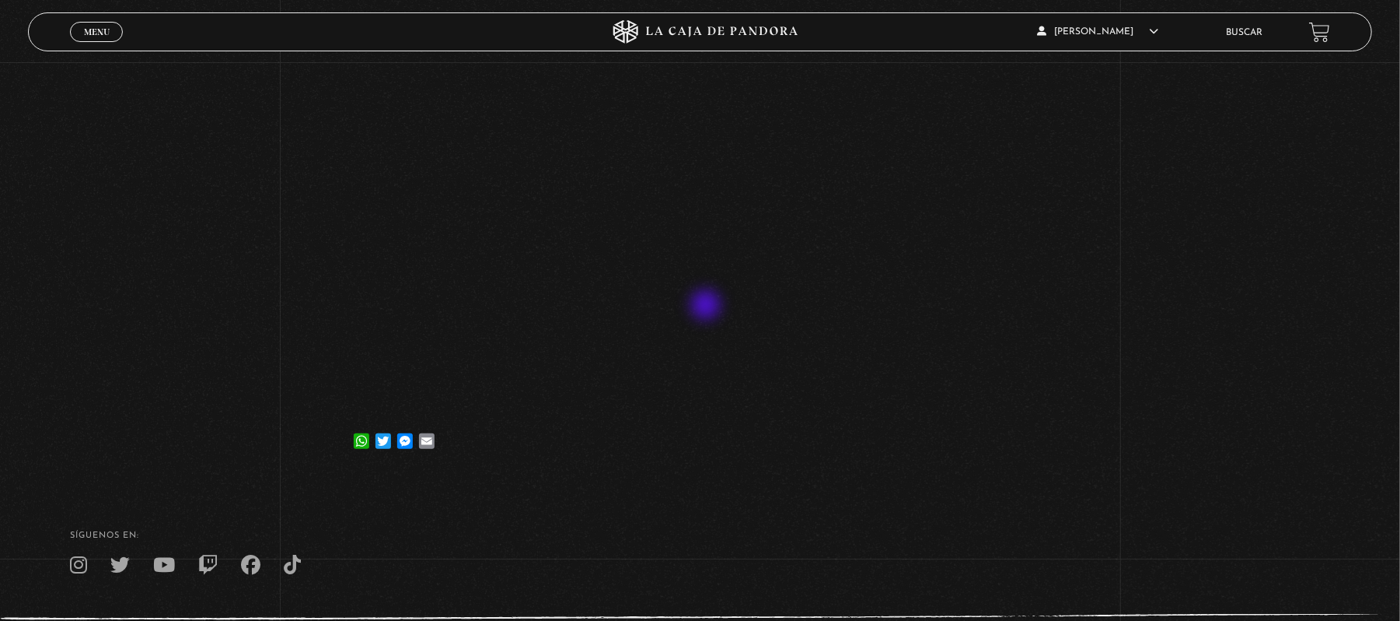
scroll to position [201, 0]
